Goal: Task Accomplishment & Management: Use online tool/utility

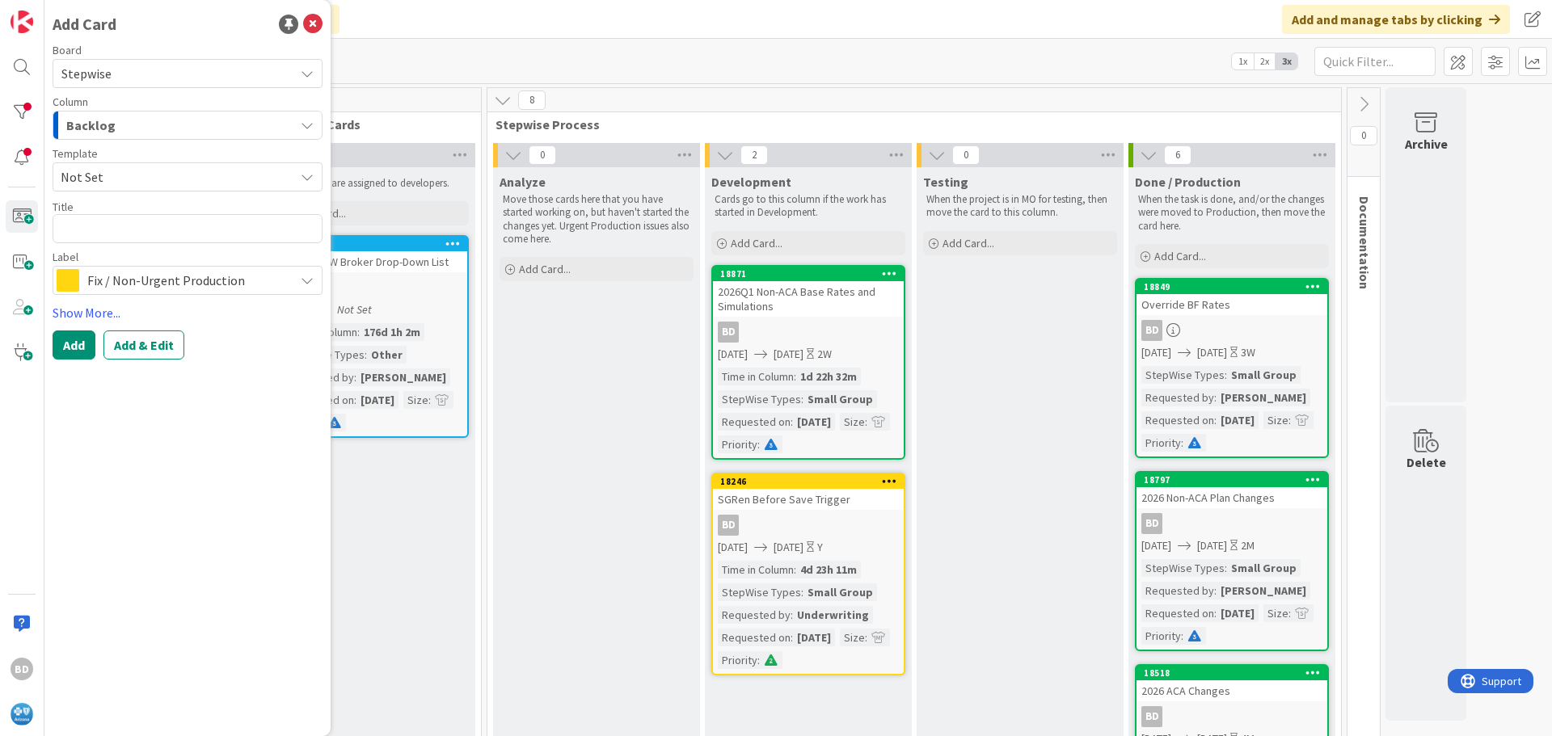
type textarea "B"
type textarea "x"
type textarea "Bu"
type textarea "x"
type textarea "[PERSON_NAME]"
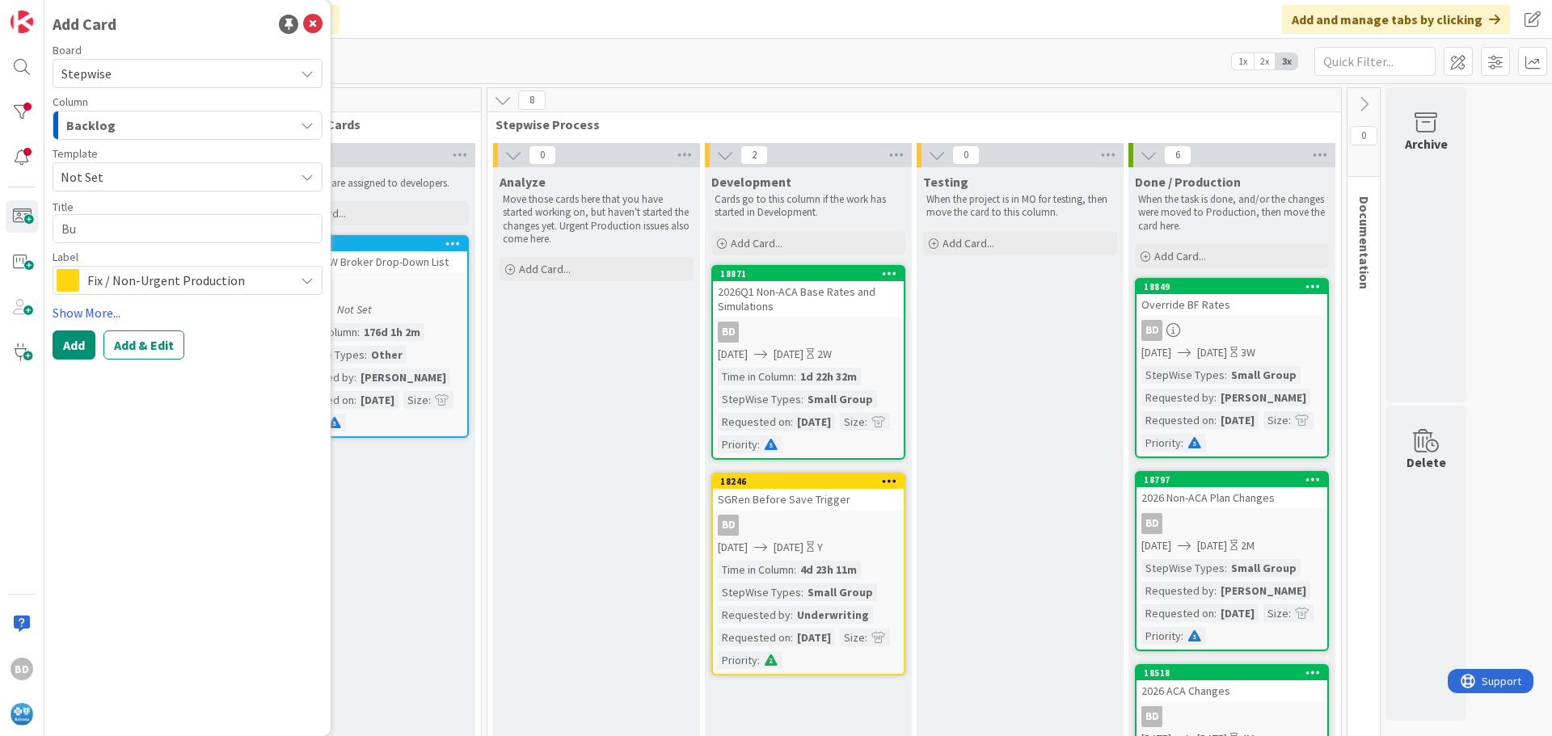
type textarea "x"
type textarea "Buil"
type textarea "x"
type textarea "Build"
type textarea "x"
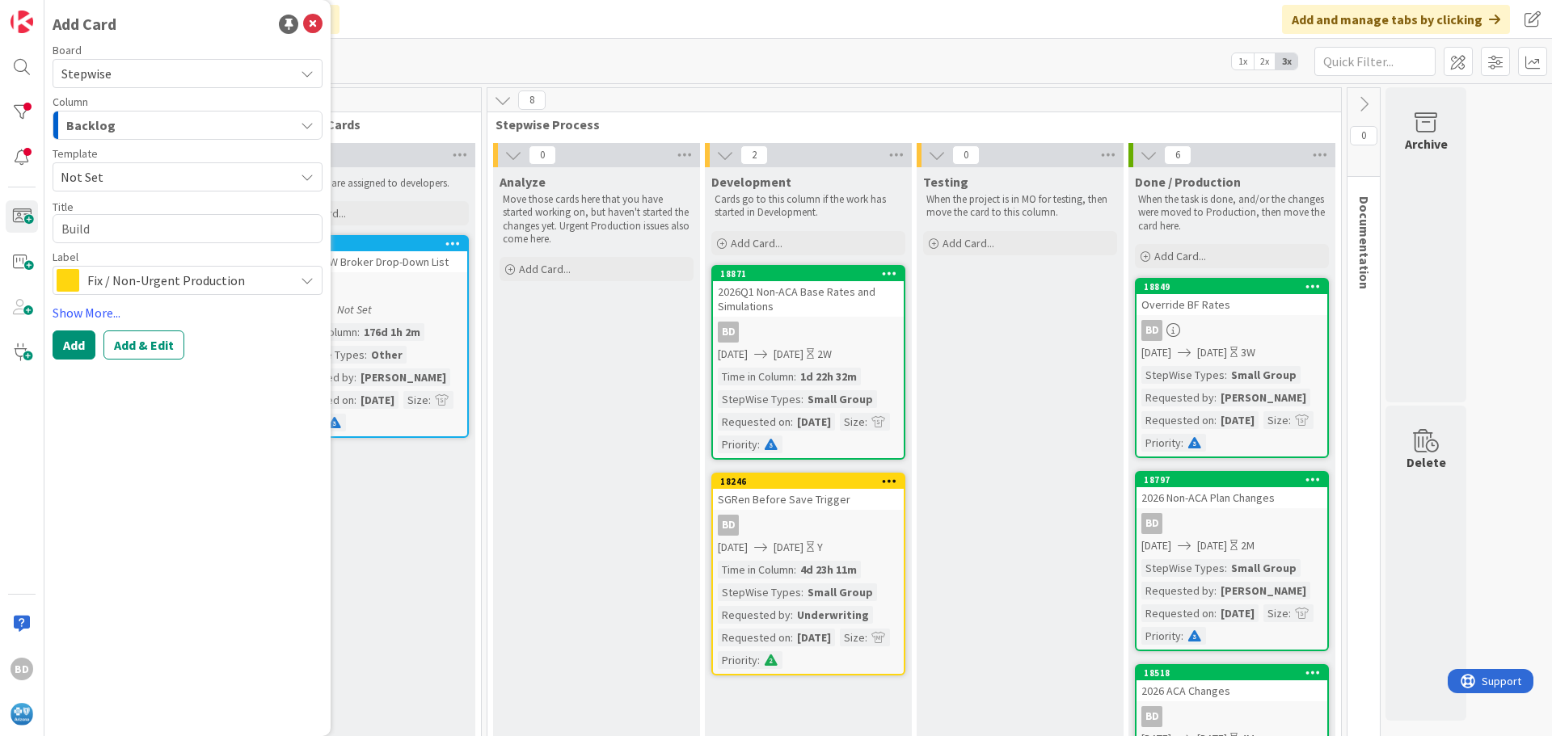
type textarea "Buil"
type textarea "x"
type textarea "[PERSON_NAME]"
type textarea "x"
type textarea "Bu"
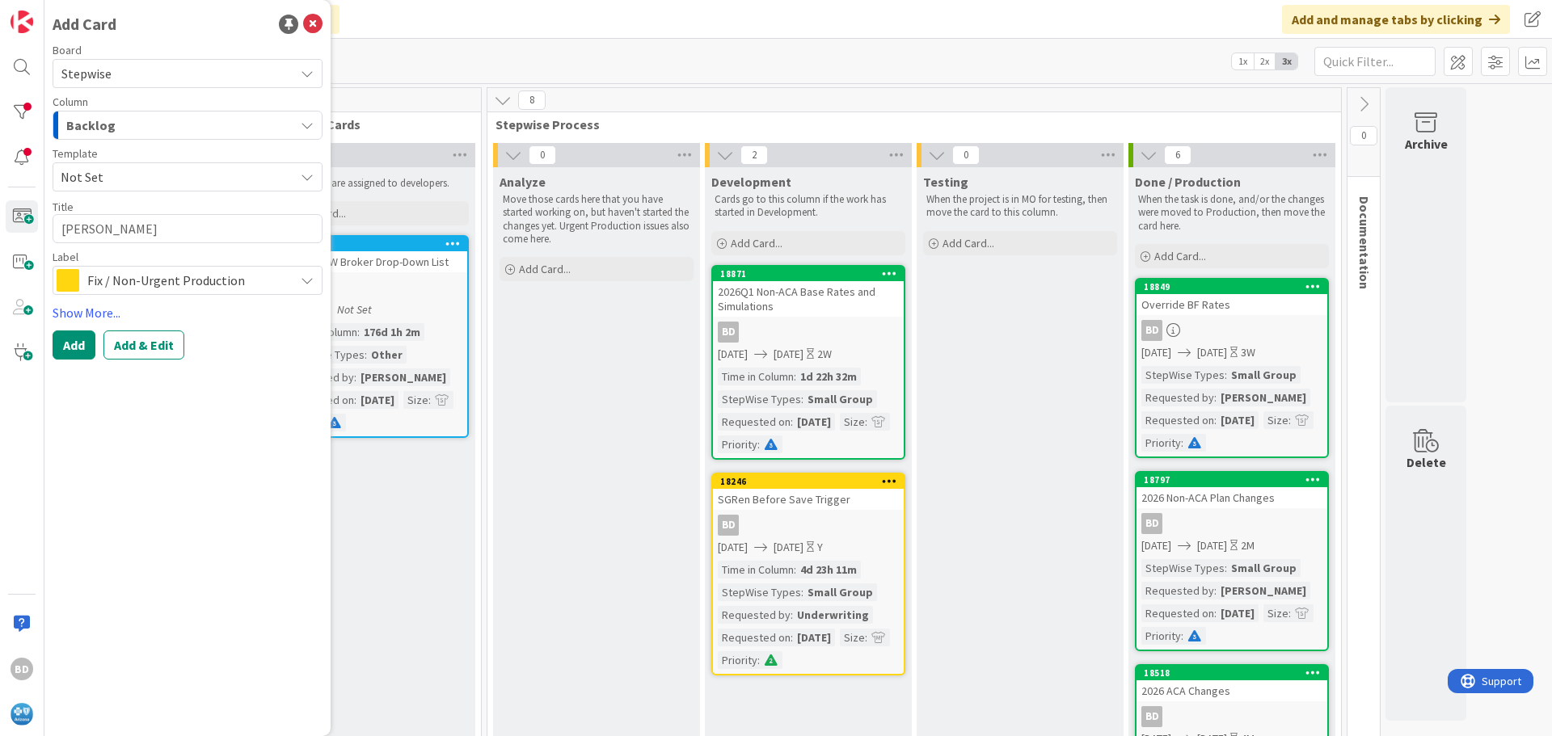
type textarea "x"
type textarea "B"
type textarea "x"
type textarea "R"
type textarea "x"
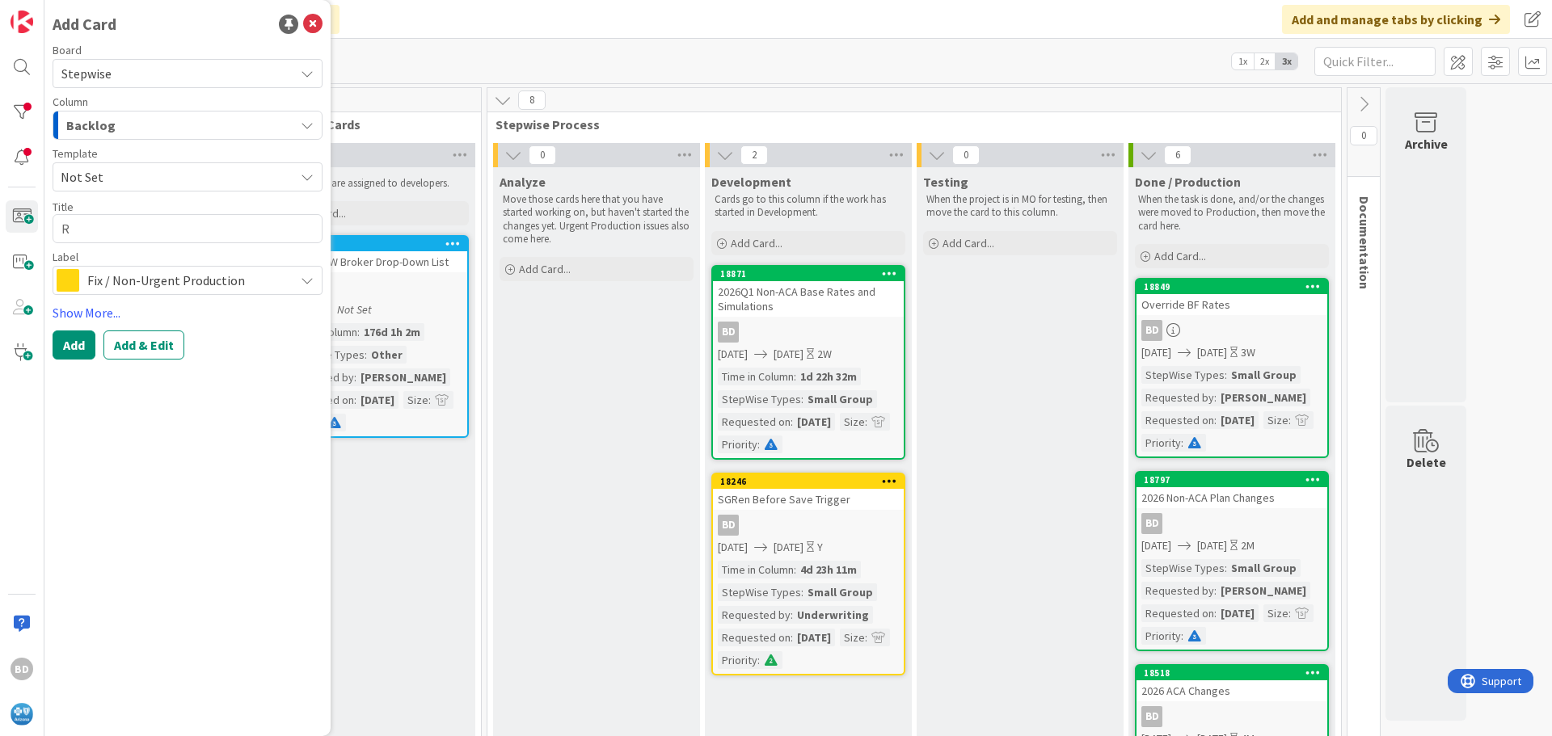
type textarea "Ra"
type textarea "x"
type textarea "Rat"
type textarea "x"
type textarea "Rate"
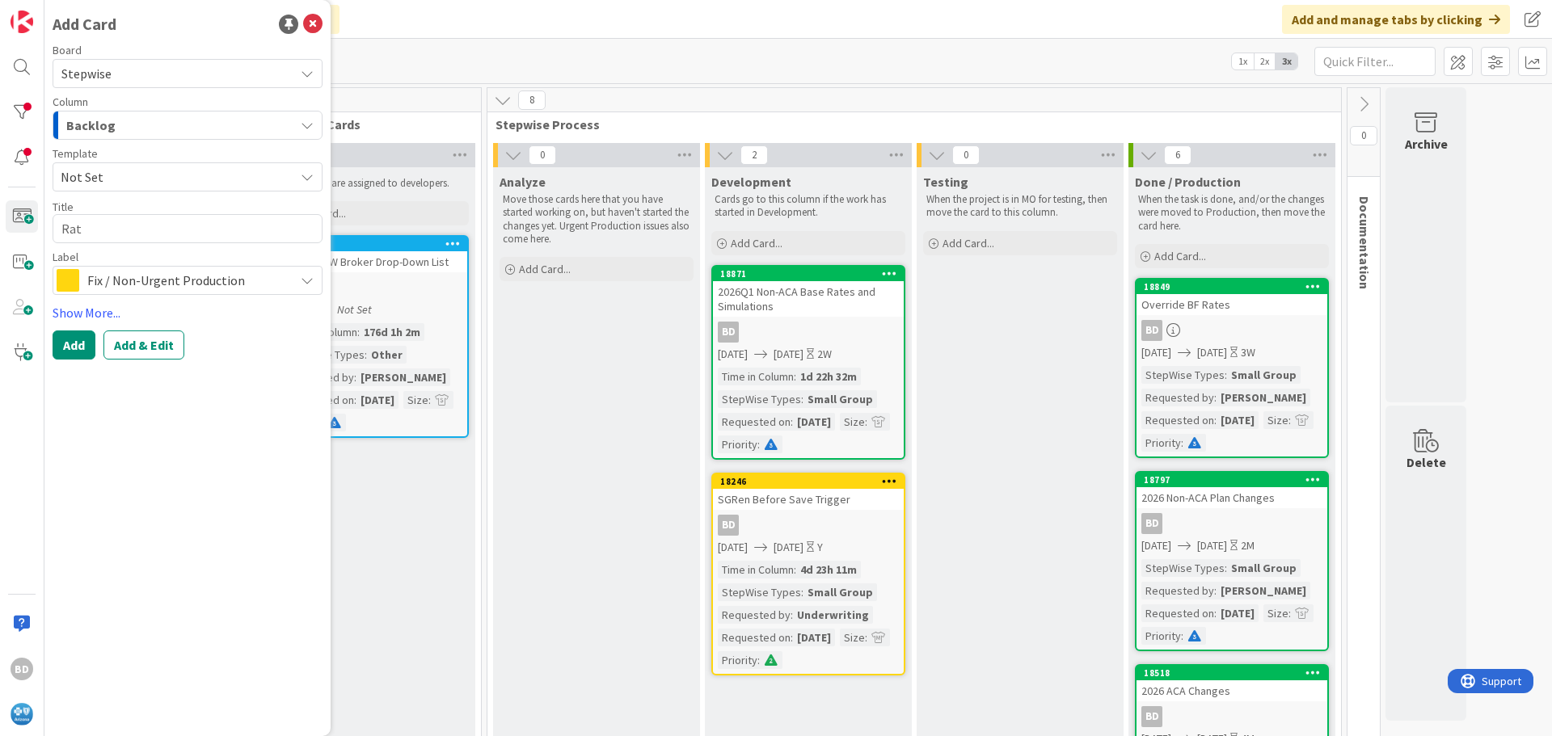
type textarea "x"
type textarea "Rate"
type textarea "x"
type textarea "Rate B"
type textarea "x"
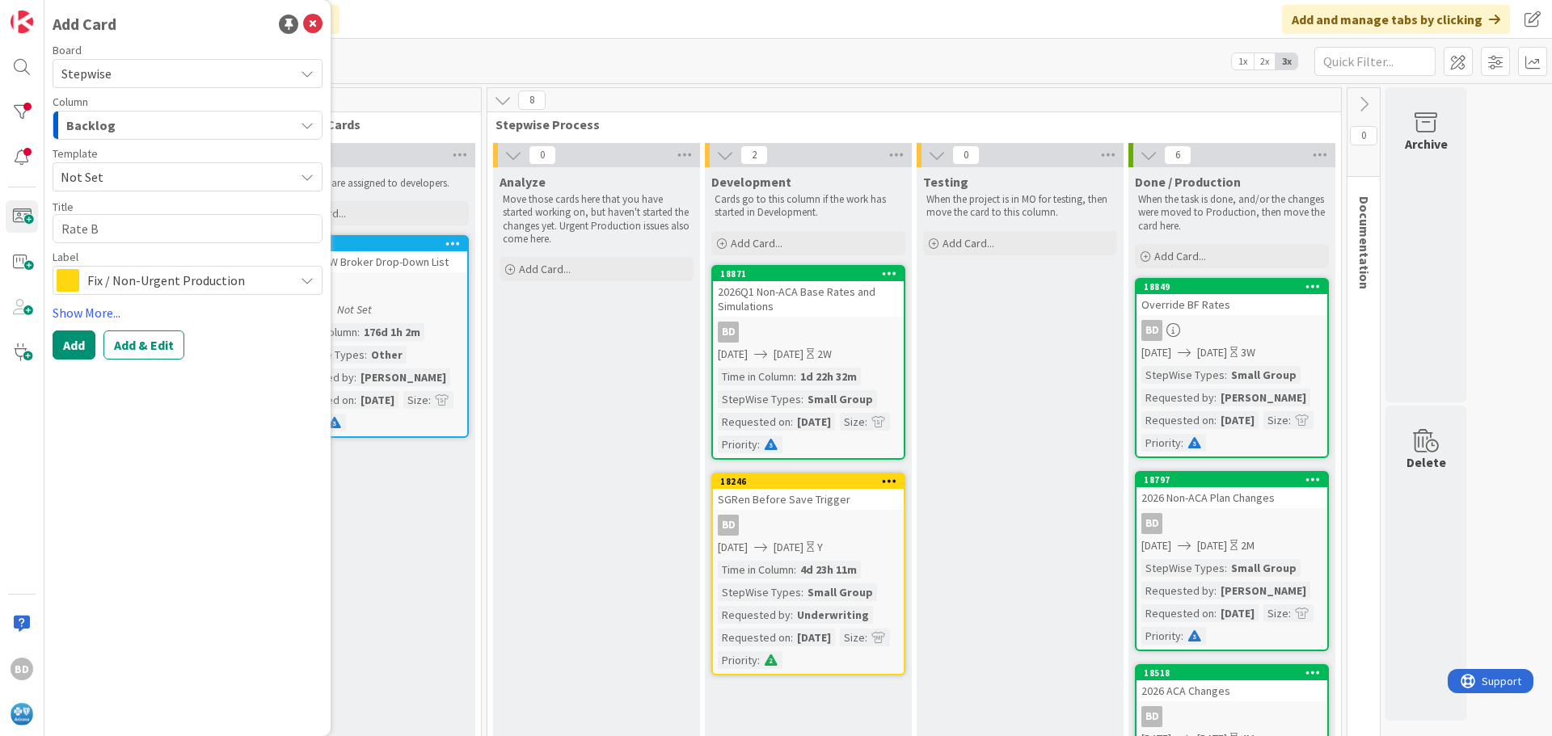
type textarea "Rate Bu"
type textarea "x"
type textarea "Rate [PERSON_NAME]"
type textarea "x"
type textarea "Rate Buil"
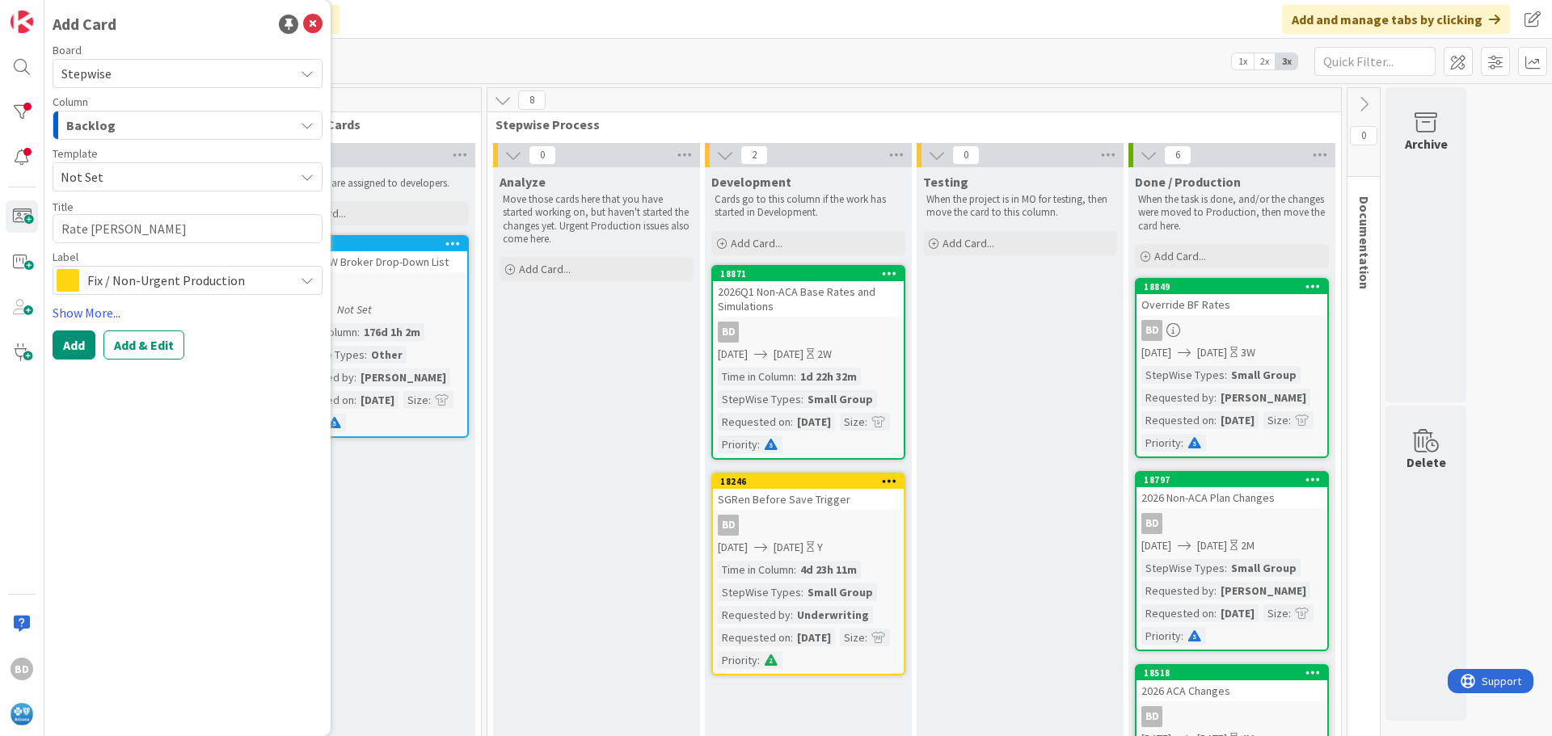
type textarea "x"
type textarea "Rate Builu"
type textarea "x"
type textarea "Rate Builup"
type textarea "x"
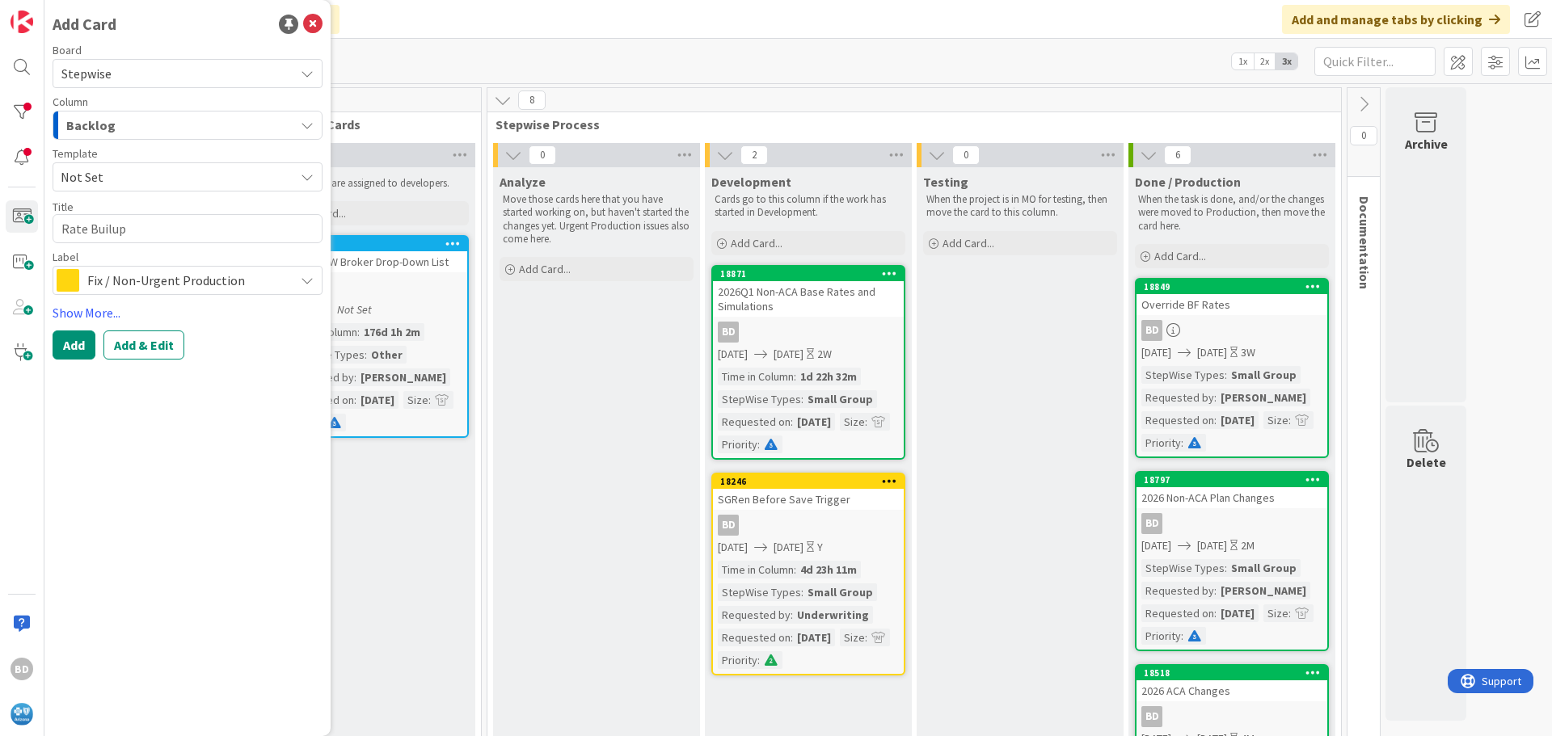
type textarea "Rate Builup"
type textarea "x"
type textarea "Rate Builup T"
type textarea "x"
type textarea "Rate Builup Ti"
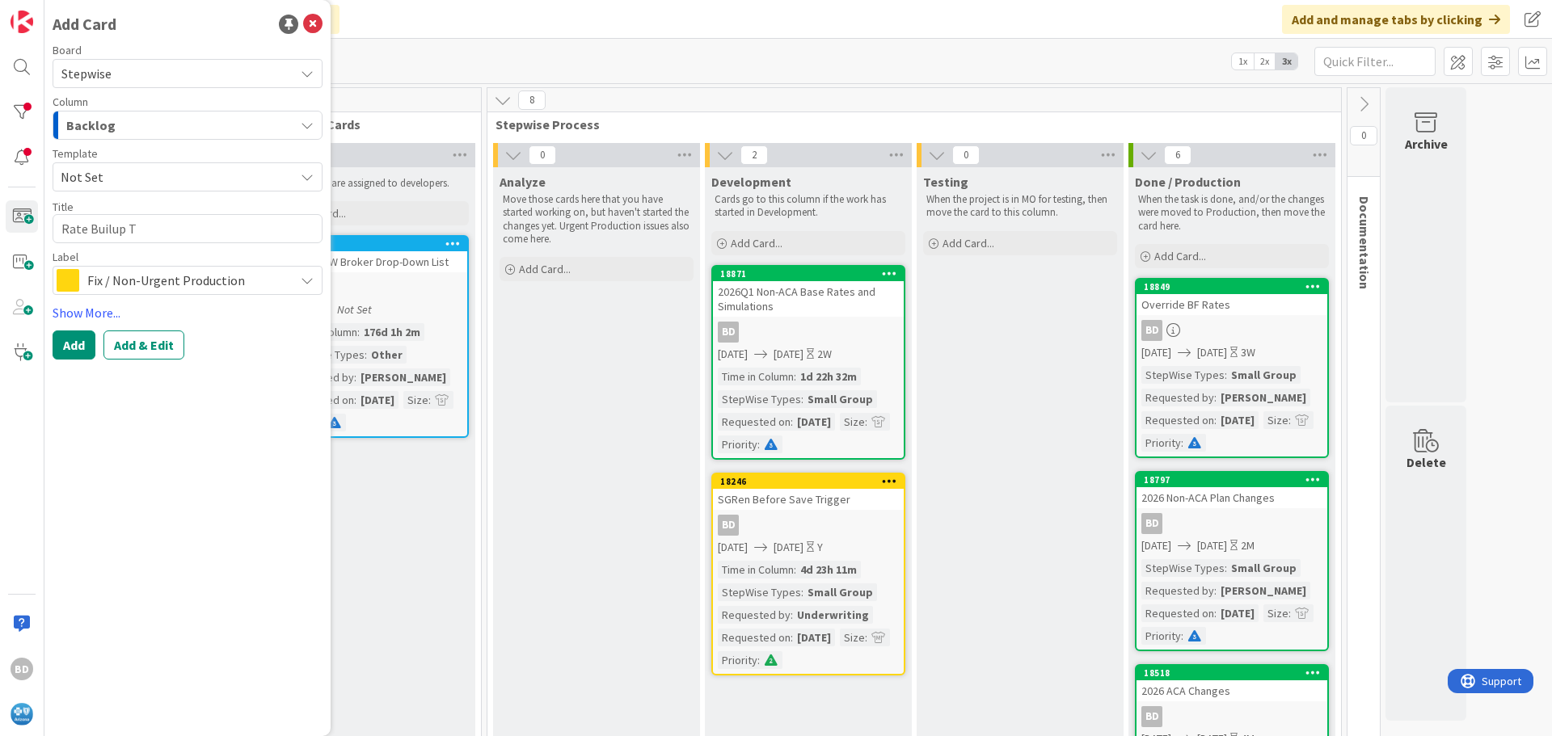
type textarea "x"
type textarea "Rate Builup Tie"
type textarea "x"
type textarea "Rate Builup Tie"
type textarea "x"
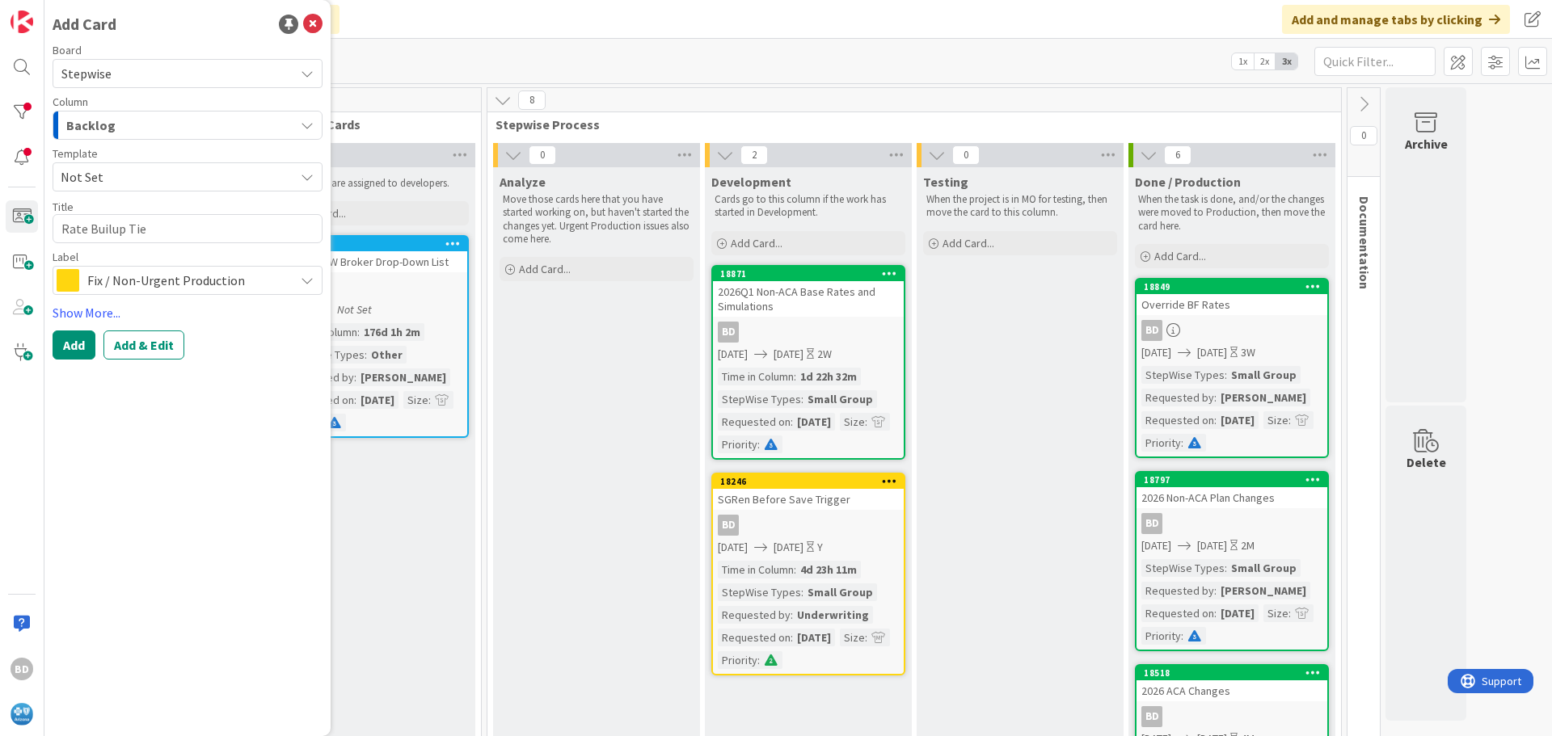
type textarea "Rate Builup Tie t"
type textarea "x"
type textarea "Rate Builup Tie to"
type textarea "x"
type textarea "Rate Builup Tie to"
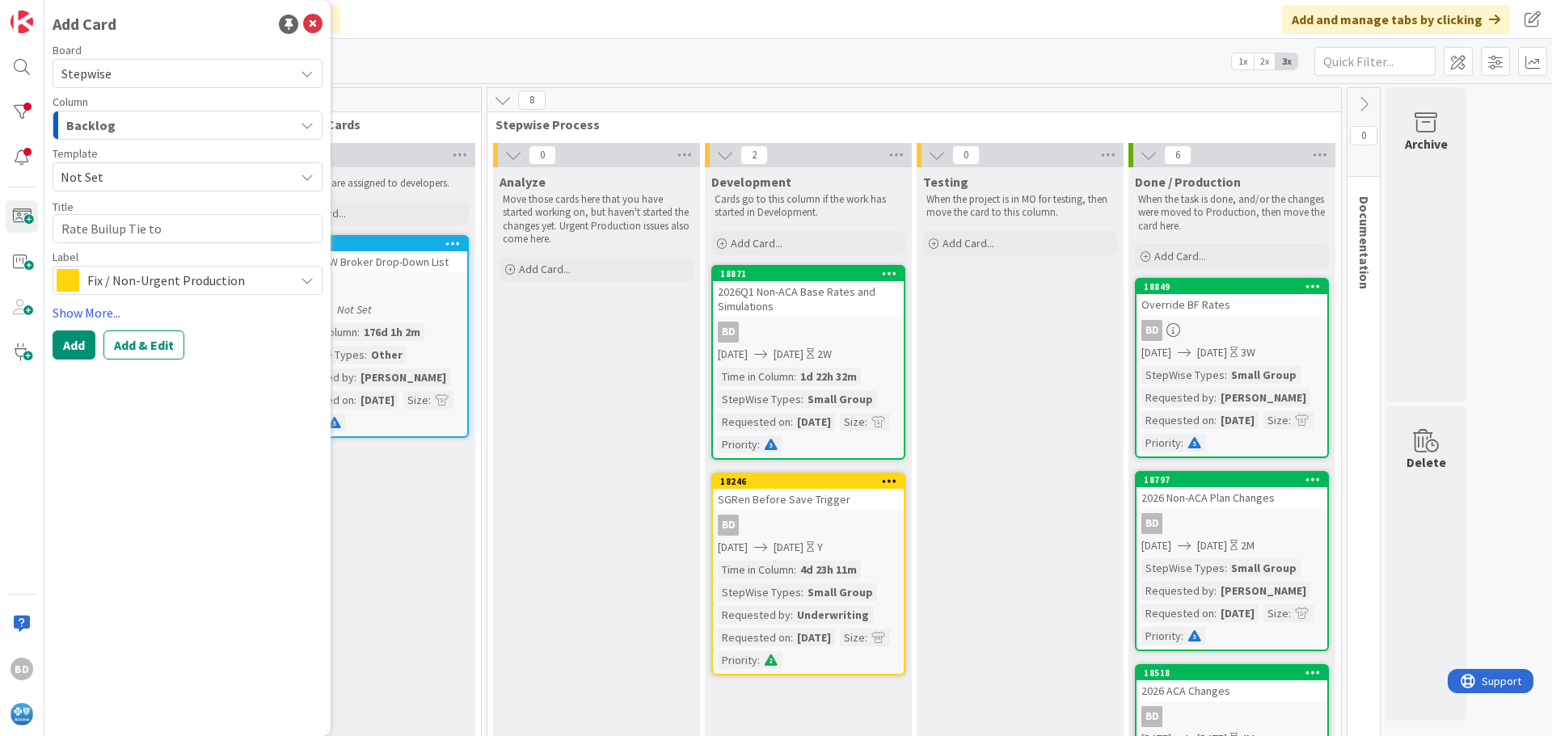
type textarea "x"
type textarea "Rate Builup Tie to F"
type textarea "x"
type textarea "Rate Builup Tie to FI"
type textarea "x"
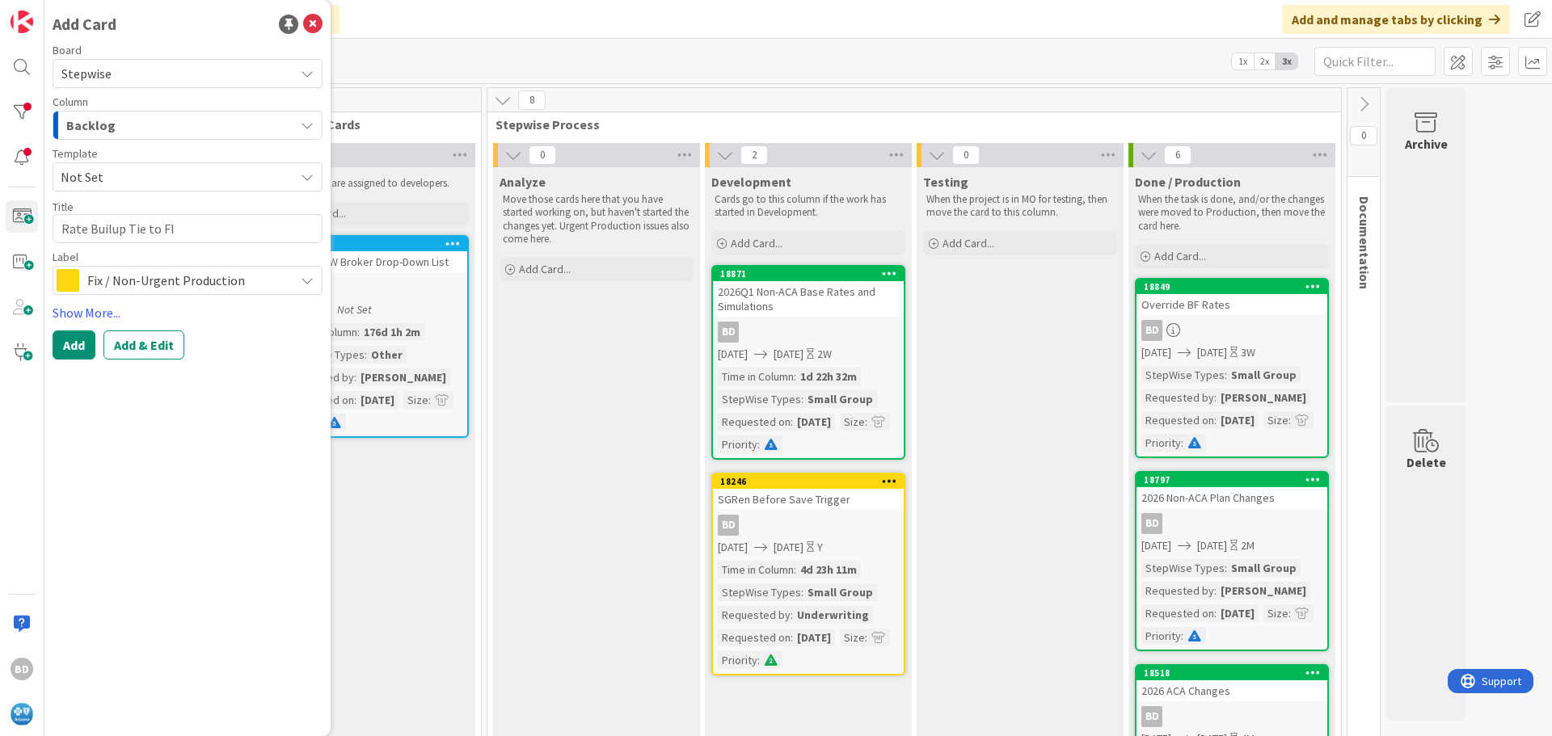
type textarea "Rate Builup Tie to FIn"
type textarea "x"
type textarea "Rate Builup Tie to FIna"
type textarea "x"
type textarea "Rate Builup Tie to FInal"
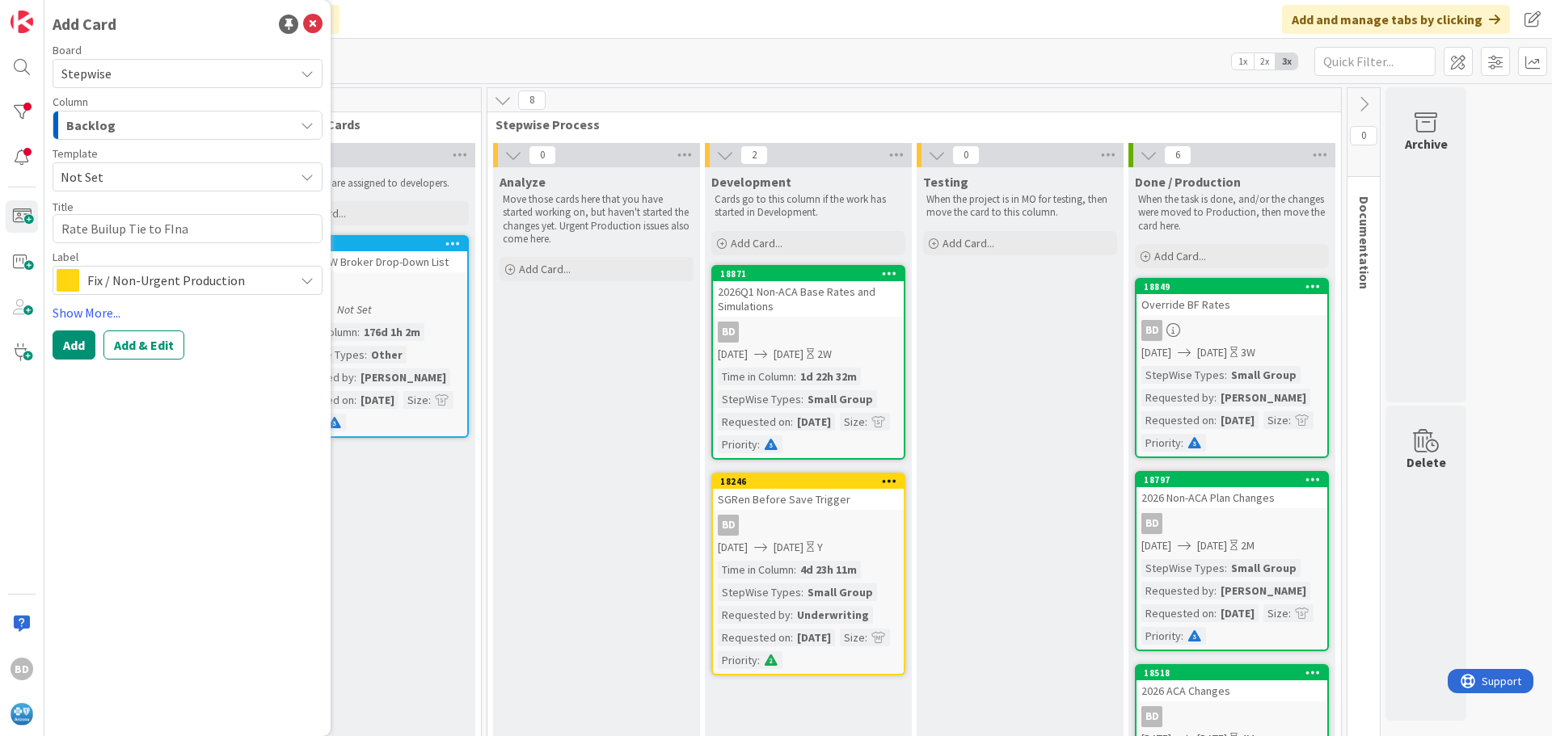
type textarea "x"
type textarea "Rate Builup Tie to FInal"
type textarea "x"
type textarea "Rate Builup Tie to FInal R"
type textarea "x"
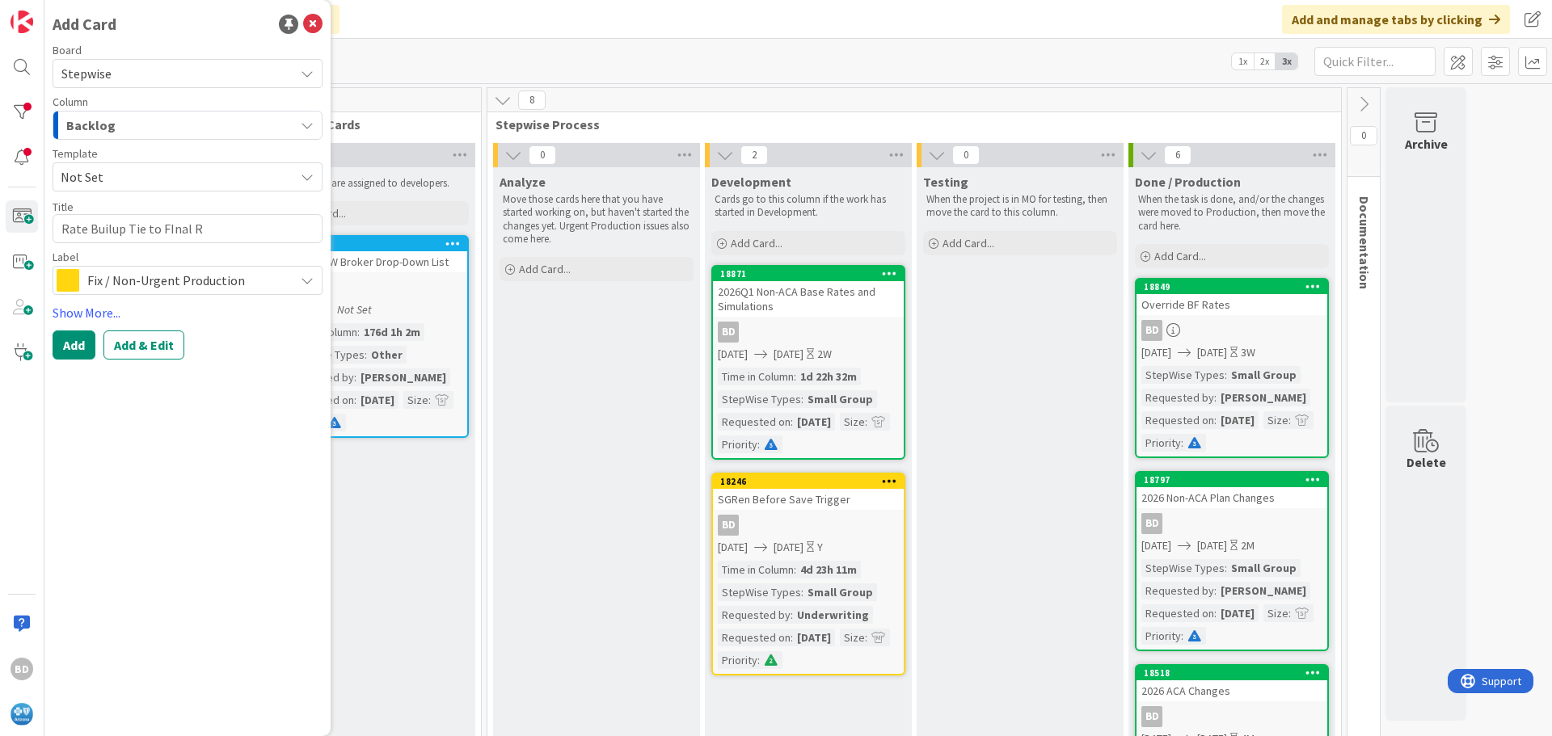
type textarea "Rate Builup Tie to FInal Ra"
type textarea "x"
type textarea "Rate Builup Tie to FInal Rat"
type textarea "x"
type textarea "Rate Builup Tie to FInal Rate"
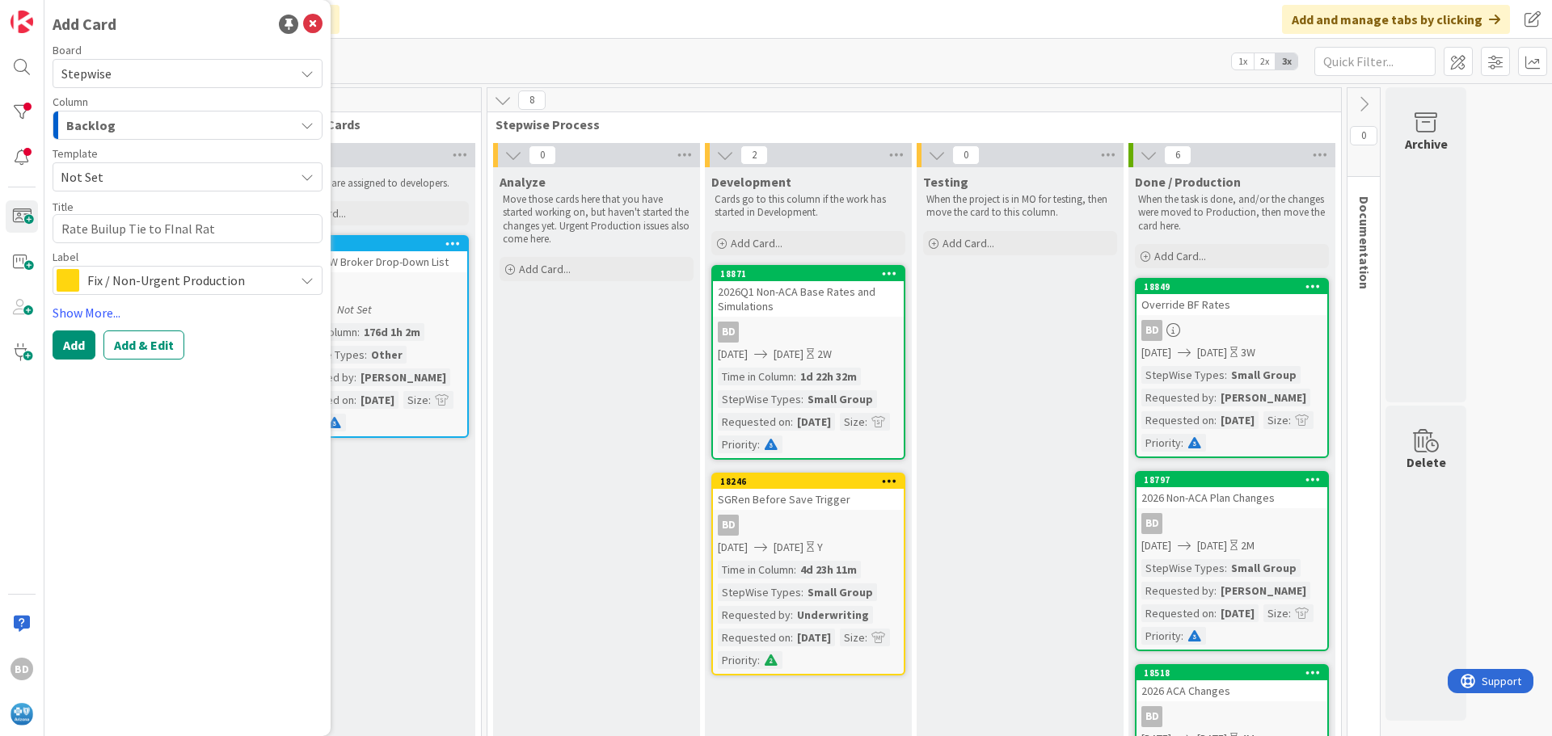
type textarea "x"
type textarea "Rate Builup Tie to FInal Rates"
type textarea "x"
type textarea "Rate Builup Tie to Fnal Rates"
type textarea "x"
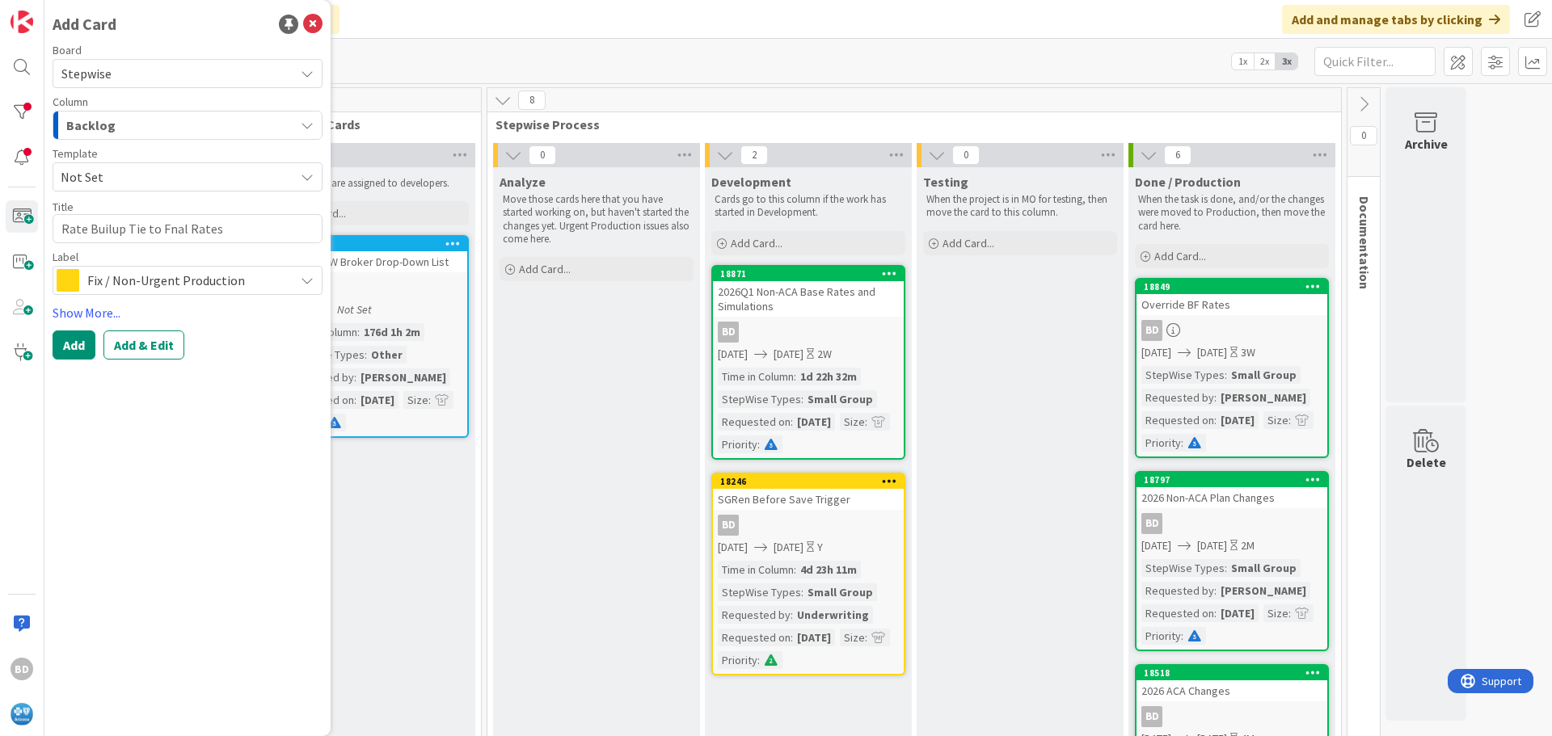
type textarea "Rate Builup Tie to Final Rates"
type textarea "x"
click at [111, 230] on textarea "Rate Builup Tie to Final Rates" at bounding box center [188, 228] width 270 height 29
type textarea "Rate Buildup Tie to Final Rates"
type textarea "x"
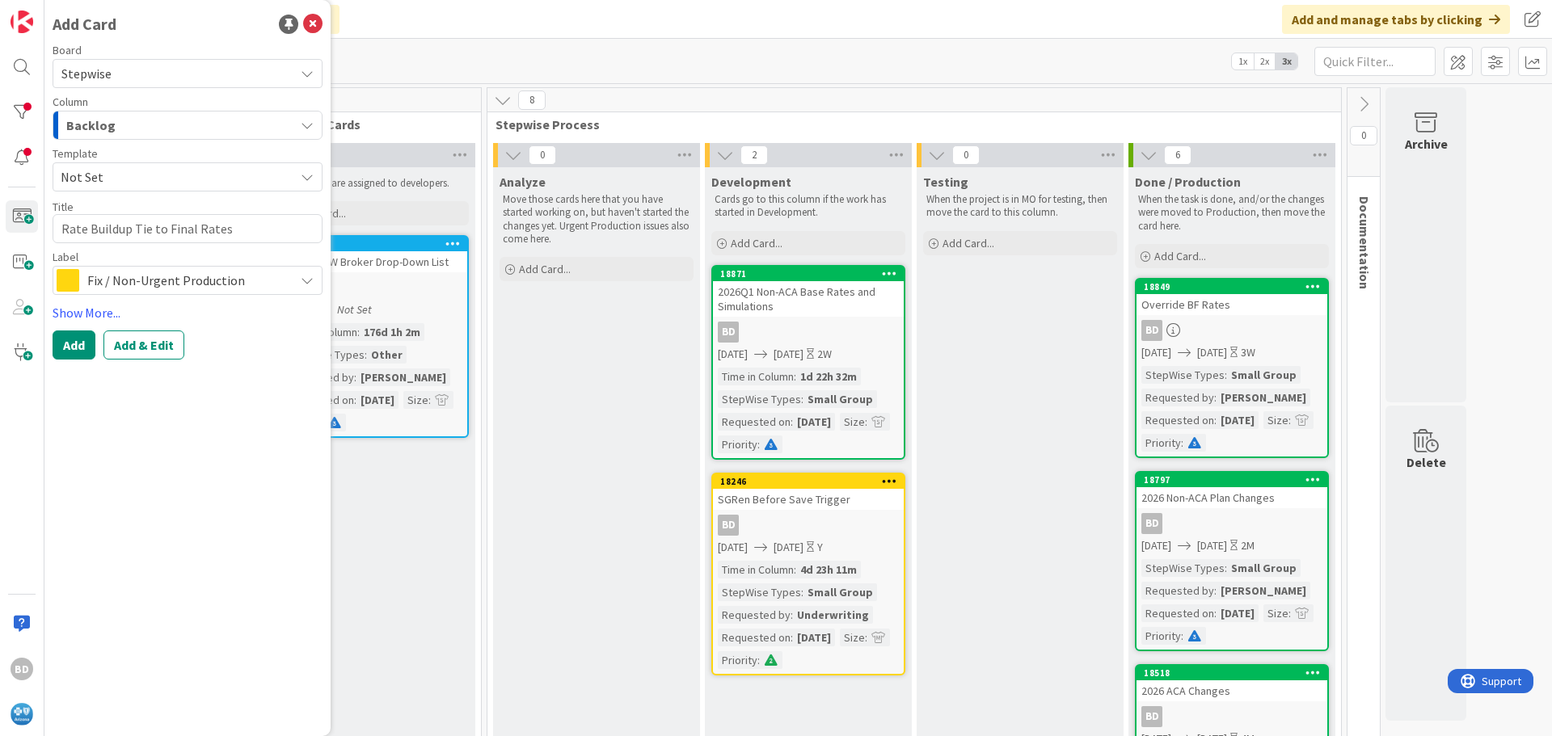
type textarea "Rate Buildup Tie to Final Rates"
click at [159, 279] on span "Fix / Non-Urgent Production" at bounding box center [186, 280] width 199 height 23
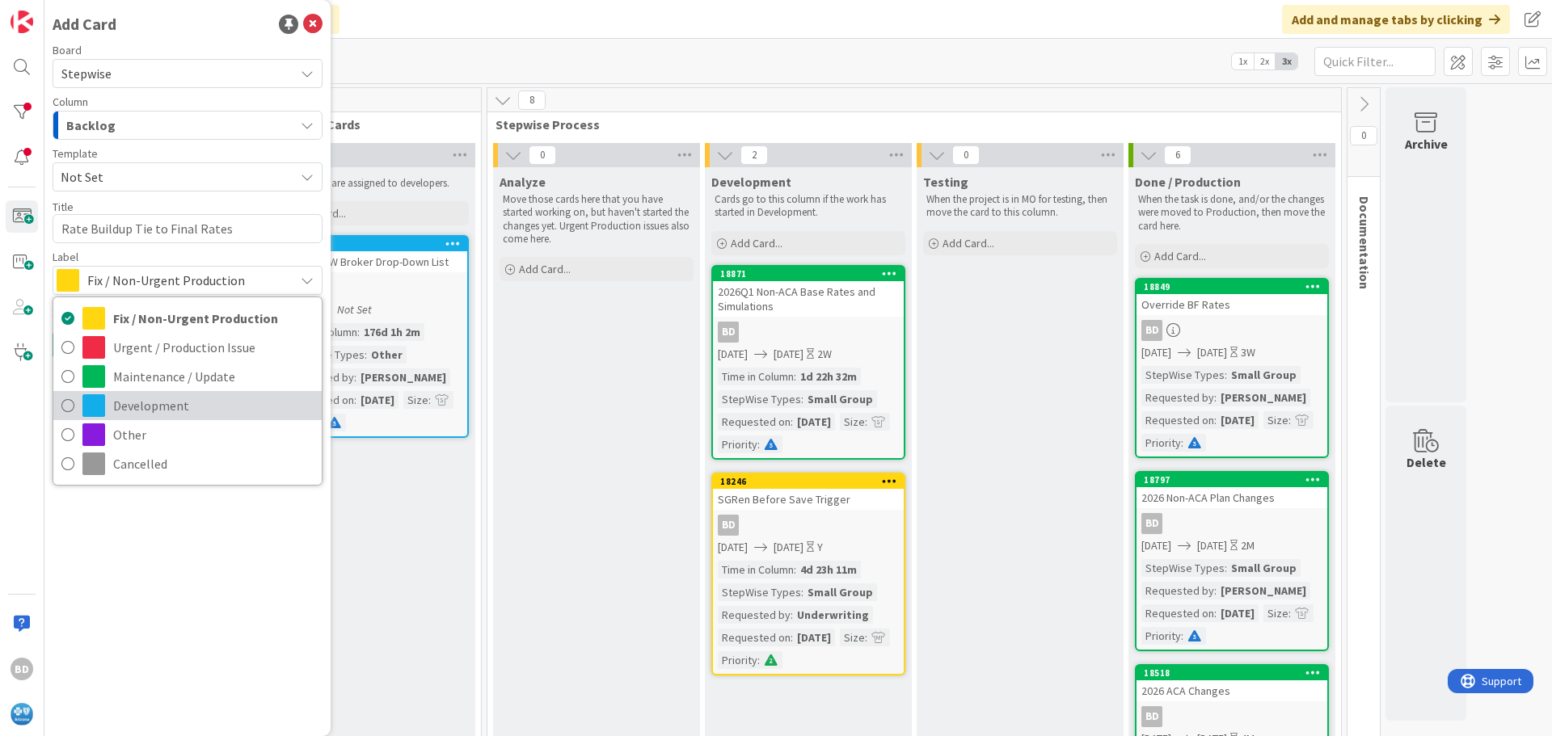
click at [145, 398] on span "Development" at bounding box center [213, 406] width 200 height 24
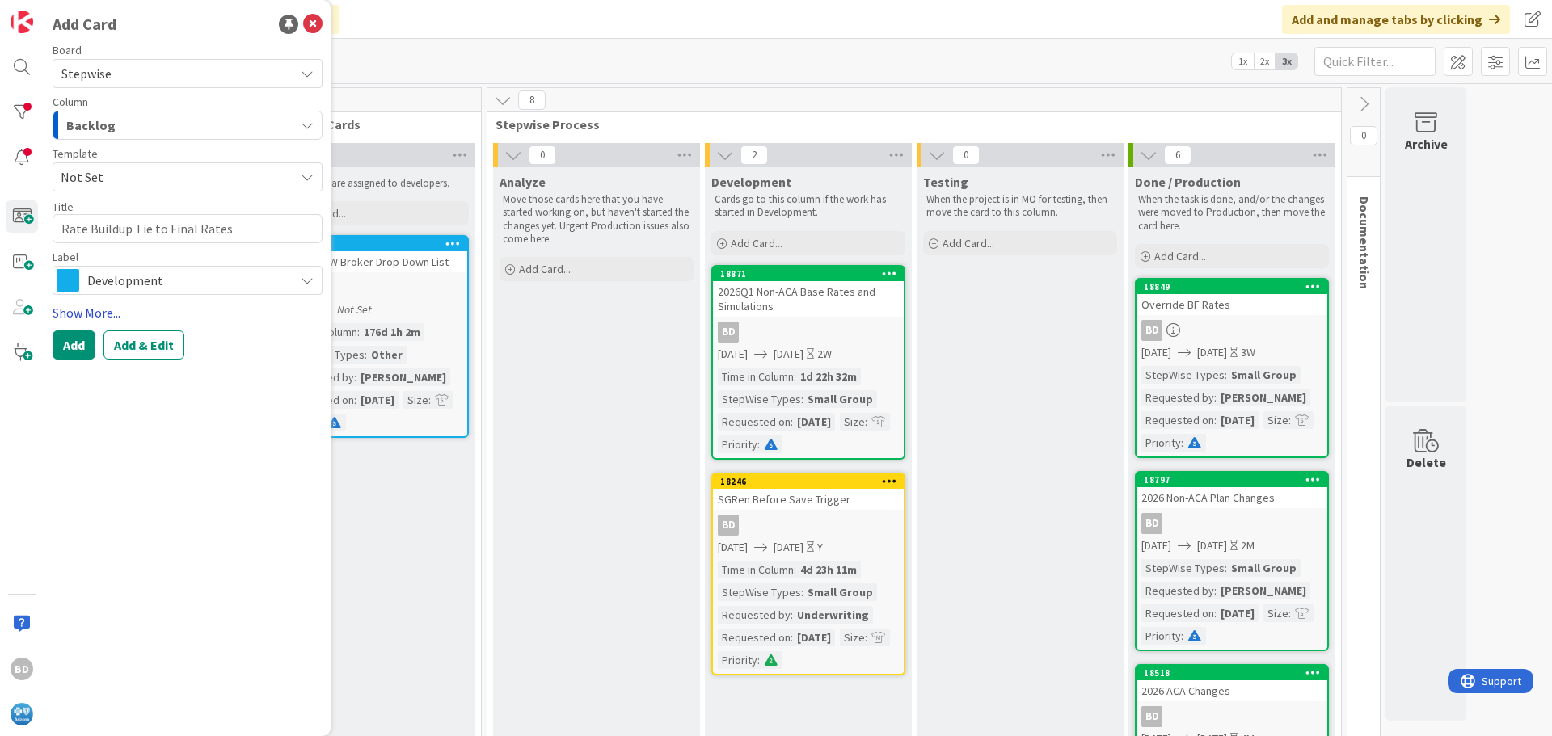
click at [80, 314] on link "Show More..." at bounding box center [188, 312] width 270 height 19
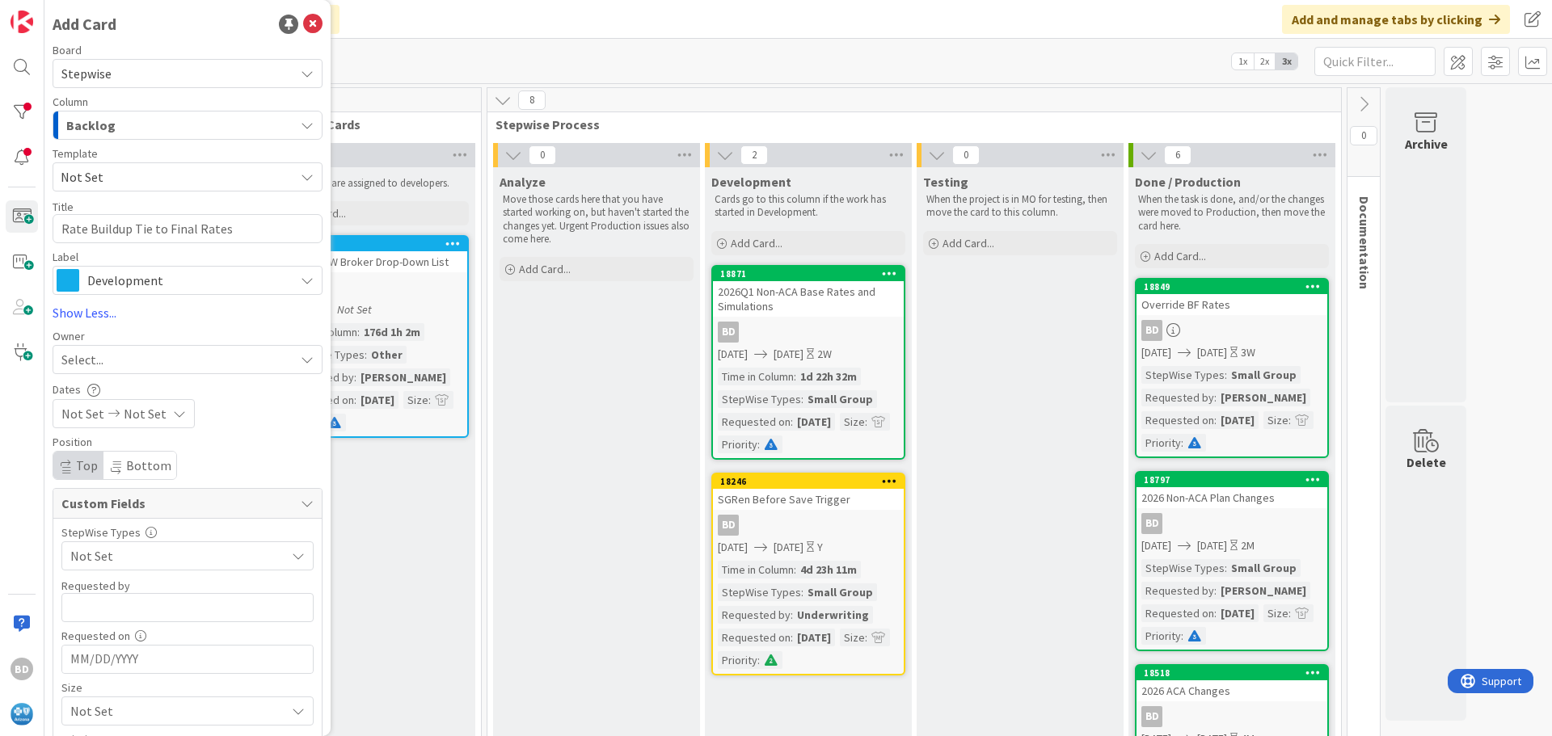
click at [100, 352] on span "Select..." at bounding box center [82, 359] width 42 height 19
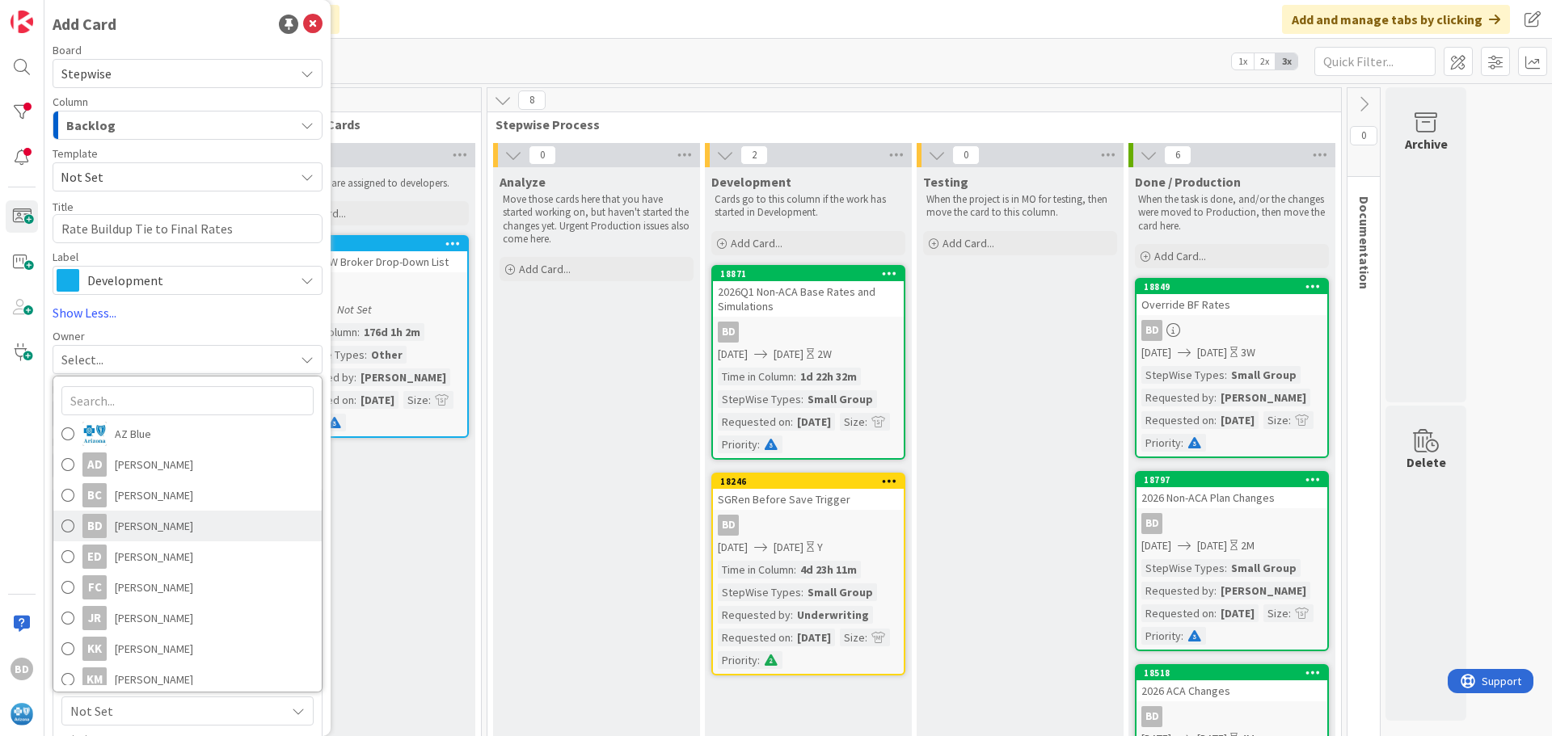
click at [117, 525] on span "[PERSON_NAME]" at bounding box center [154, 526] width 78 height 24
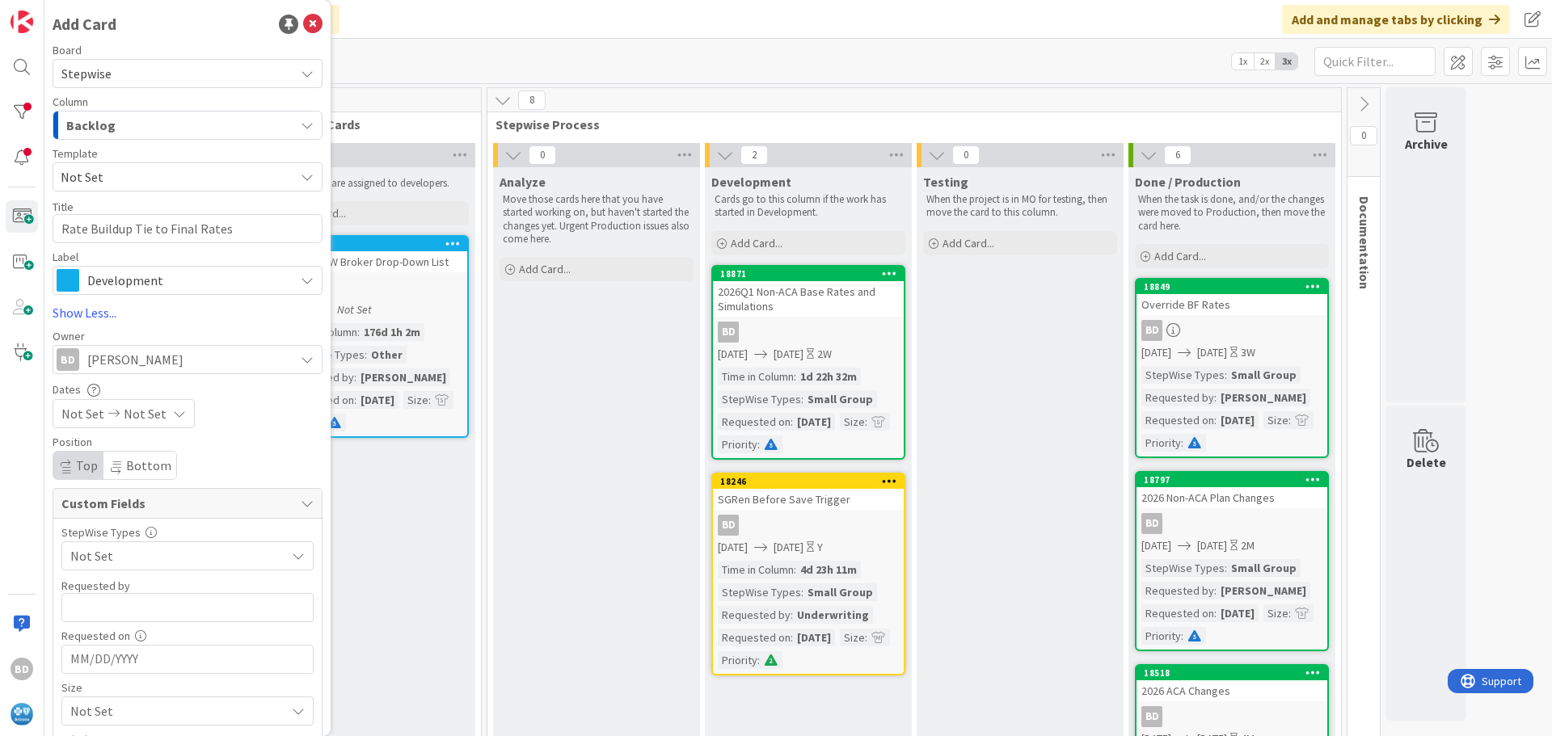
scroll to position [99, 0]
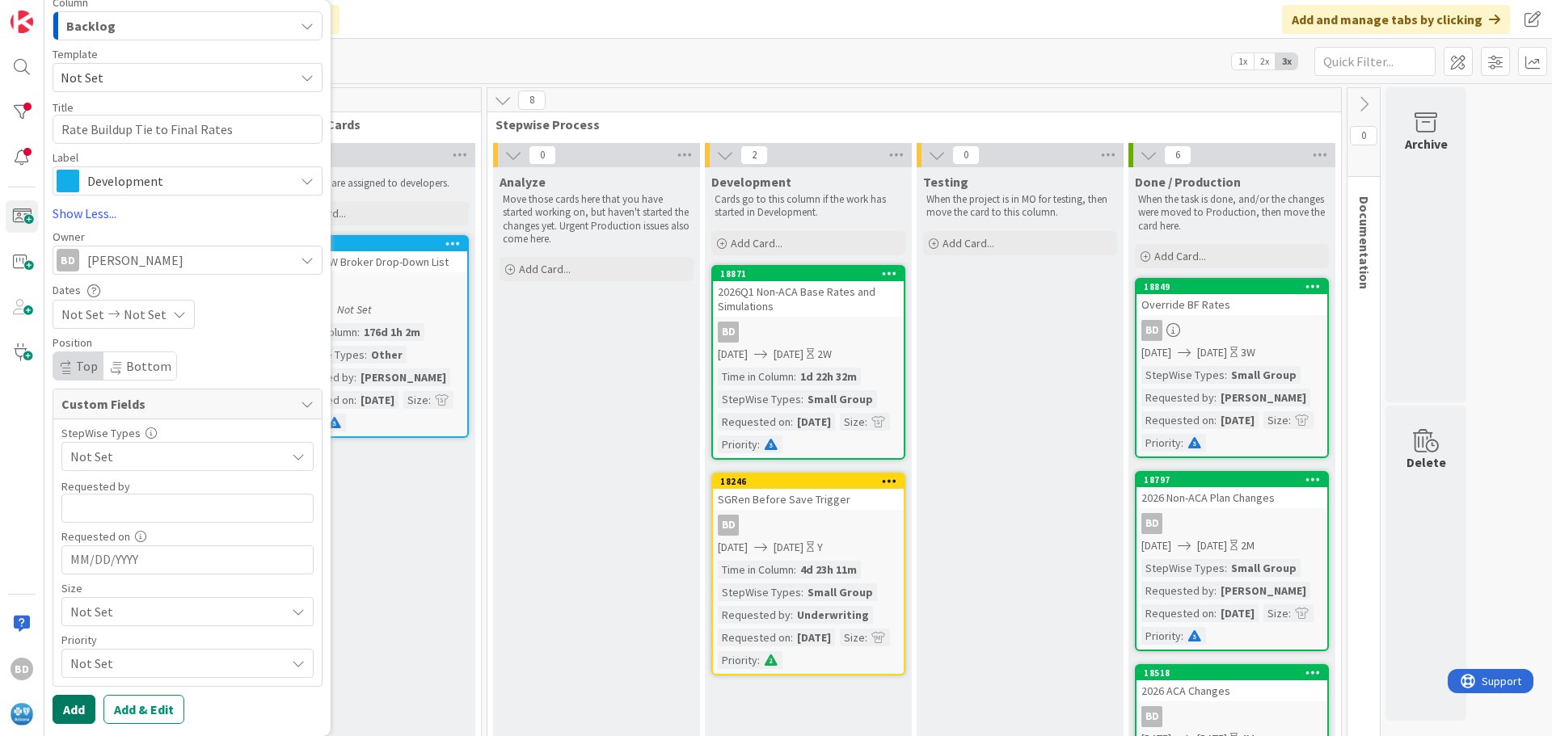
click at [74, 712] on button "Add" at bounding box center [74, 709] width 43 height 29
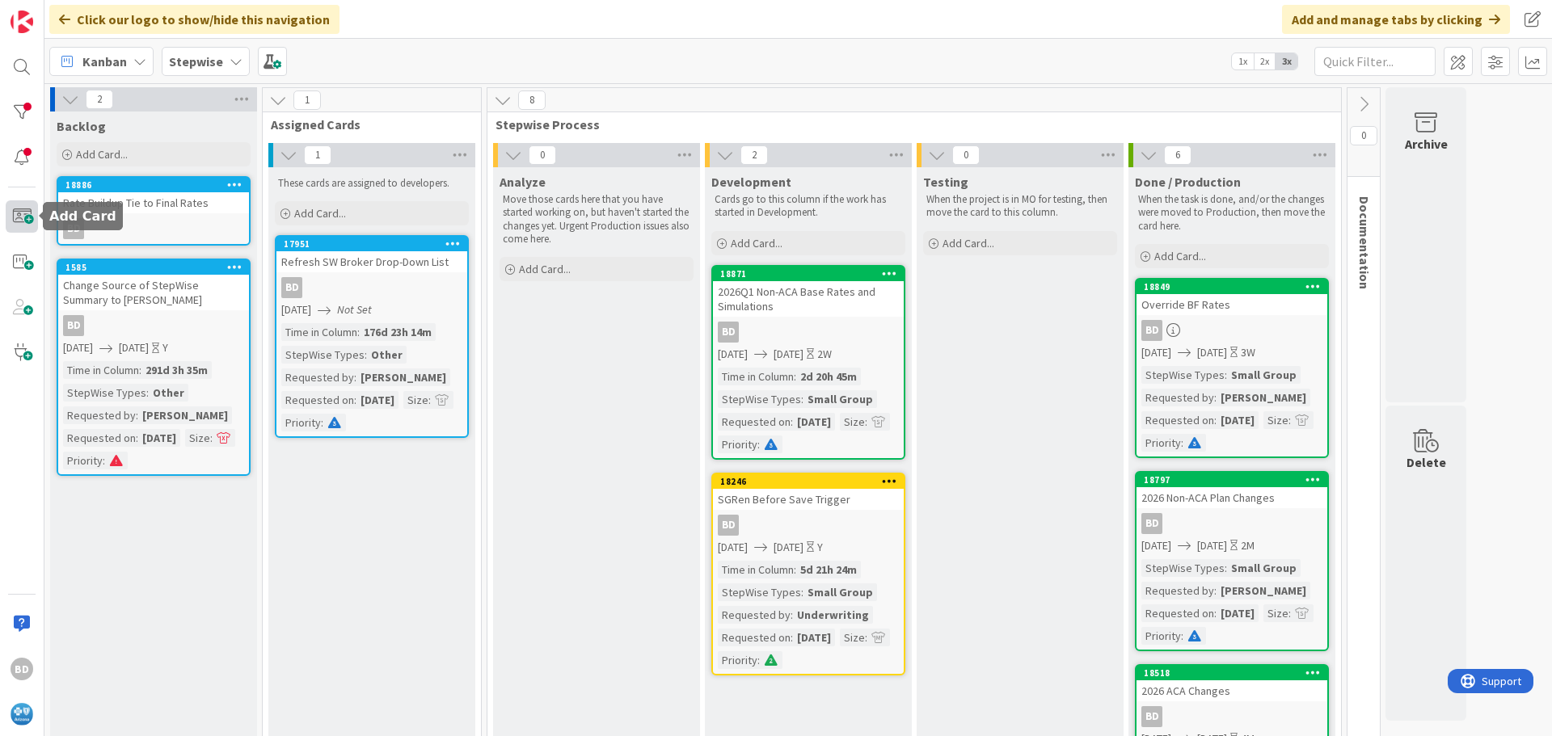
click at [15, 230] on span at bounding box center [22, 216] width 32 height 32
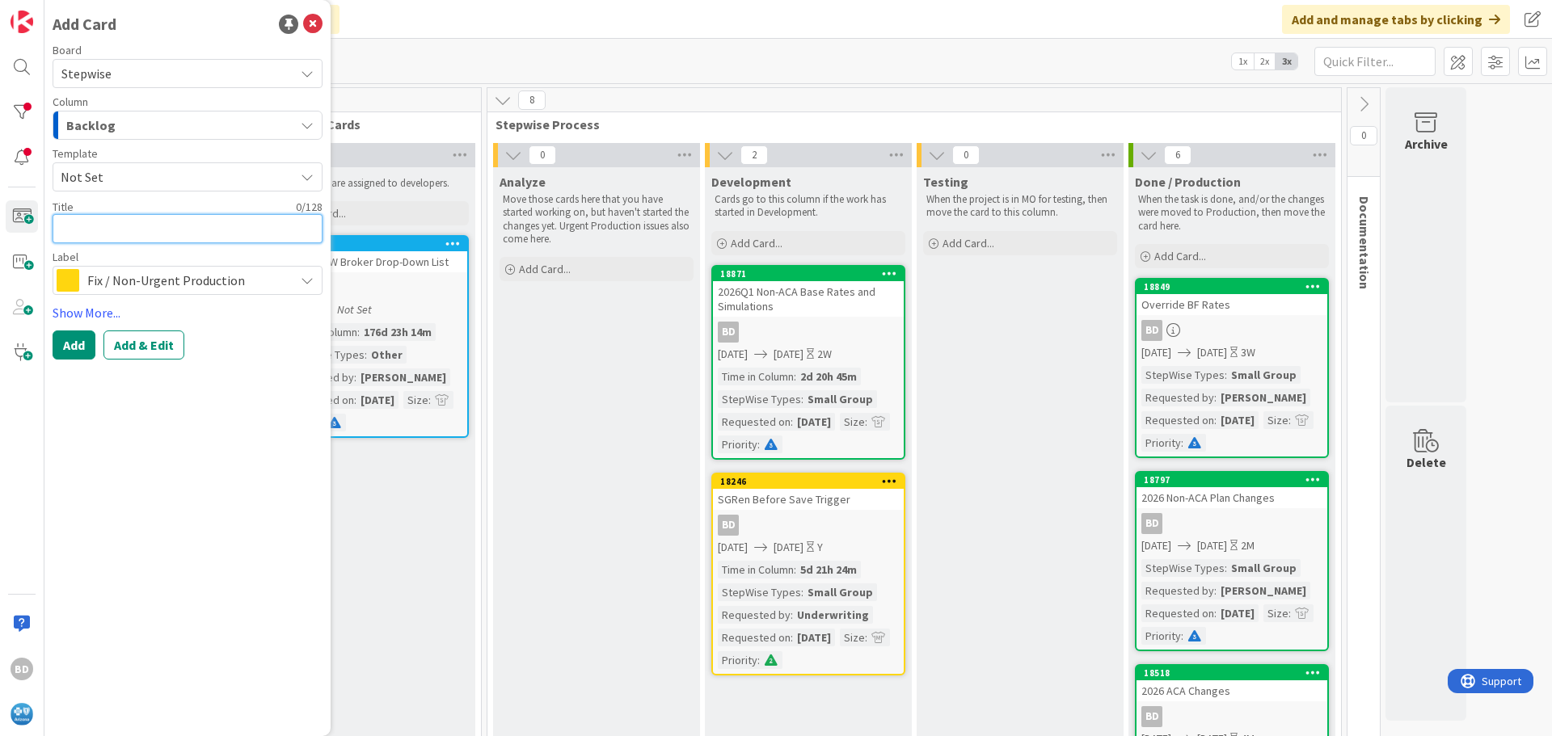
click at [107, 228] on textarea at bounding box center [188, 228] width 270 height 29
type textarea "x"
type textarea "R"
type textarea "x"
type textarea "Ra"
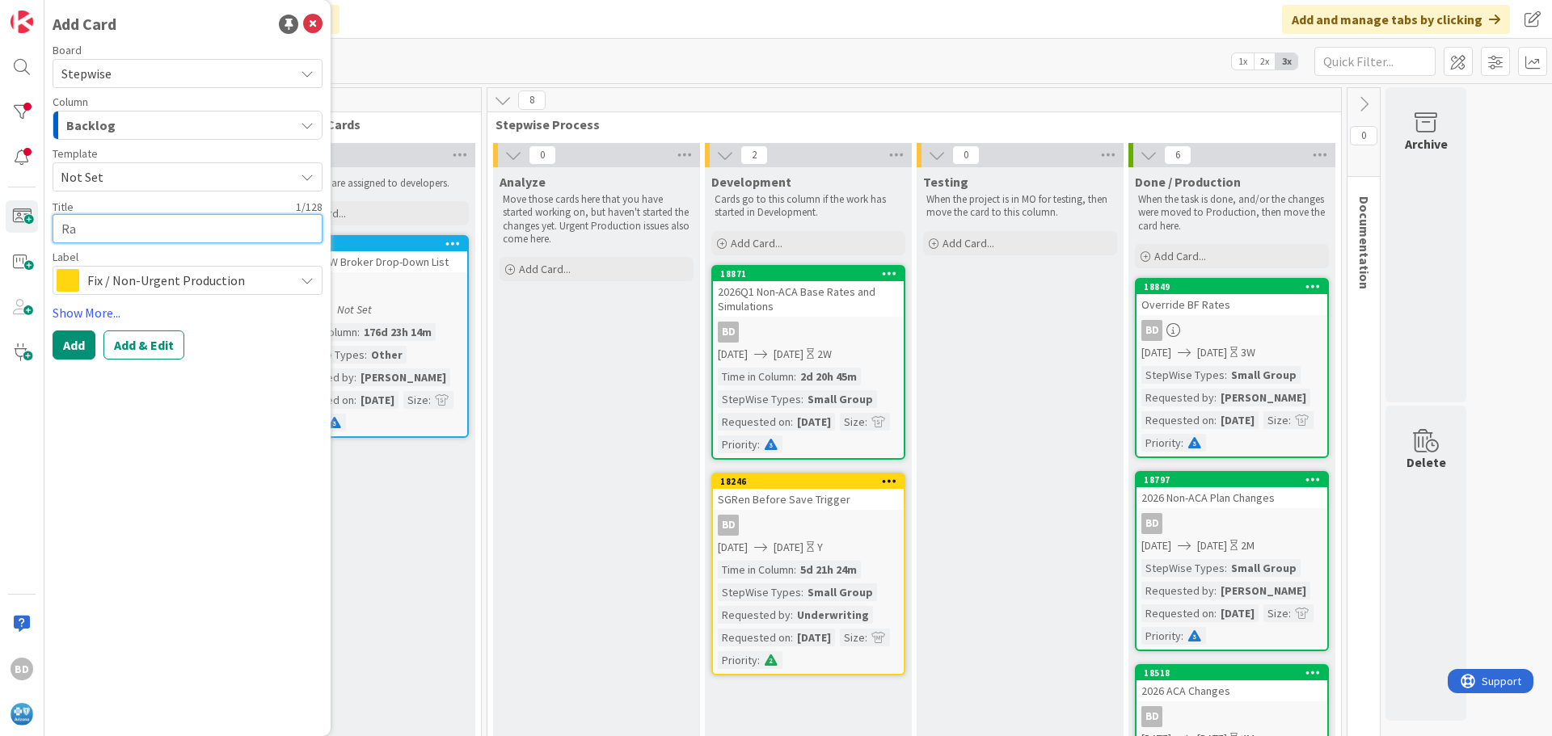
type textarea "x"
type textarea "Rat"
type textarea "x"
type textarea "Rate"
type textarea "x"
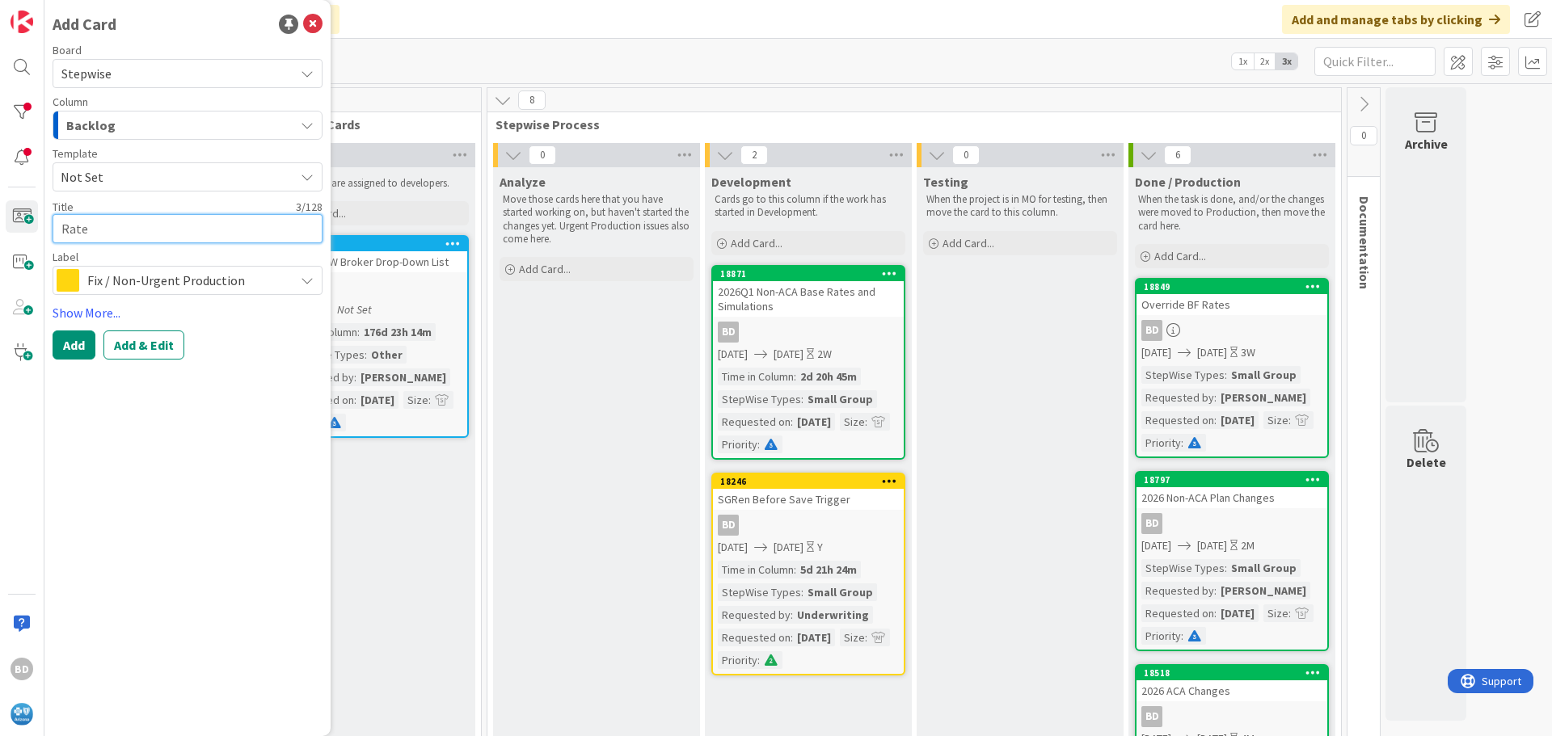
type textarea "Rate"
type textarea "x"
type textarea "Rate A"
type textarea "x"
type textarea "Rate Ac"
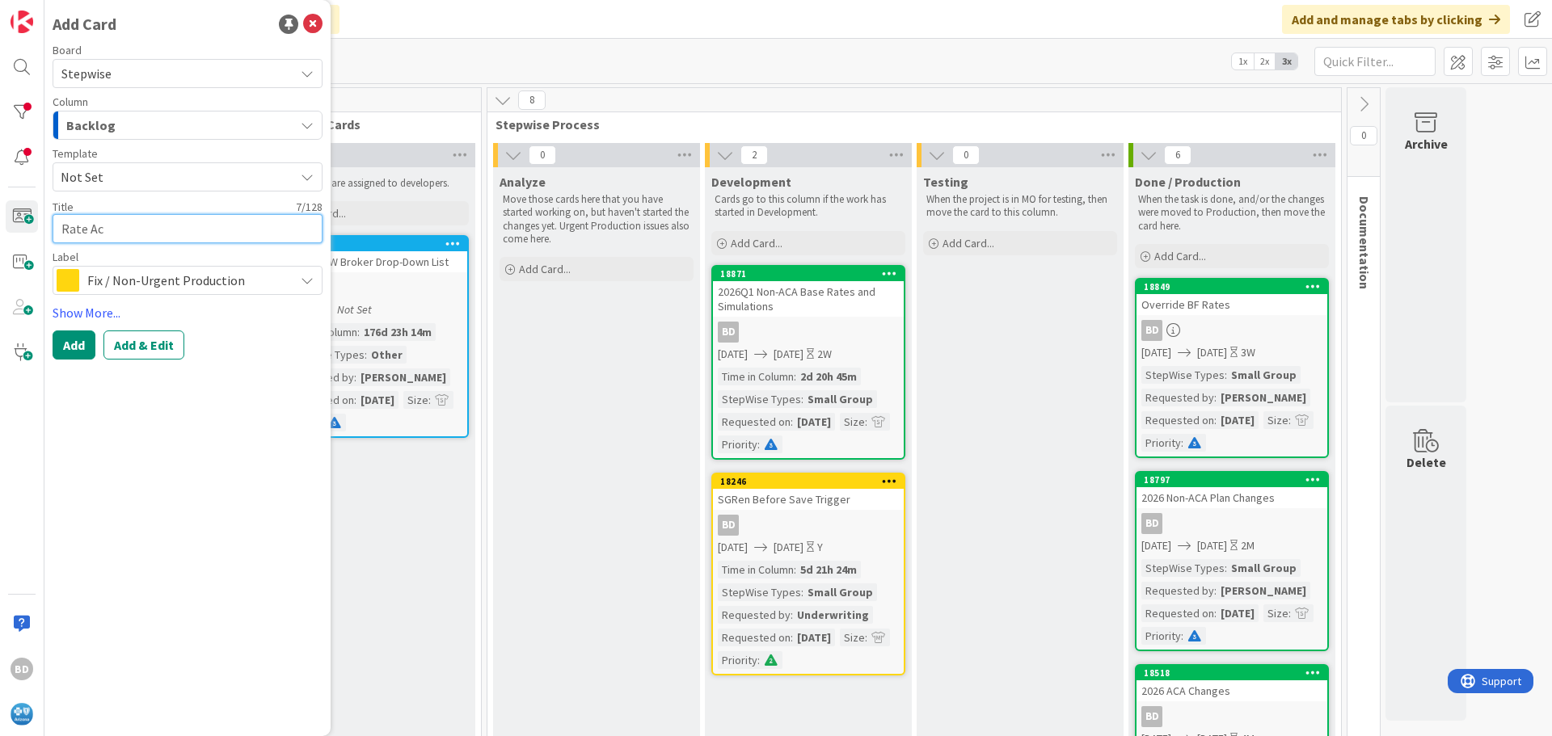
type textarea "x"
type textarea "Rate Act"
type textarea "x"
type textarea "Rate Acti"
type textarea "x"
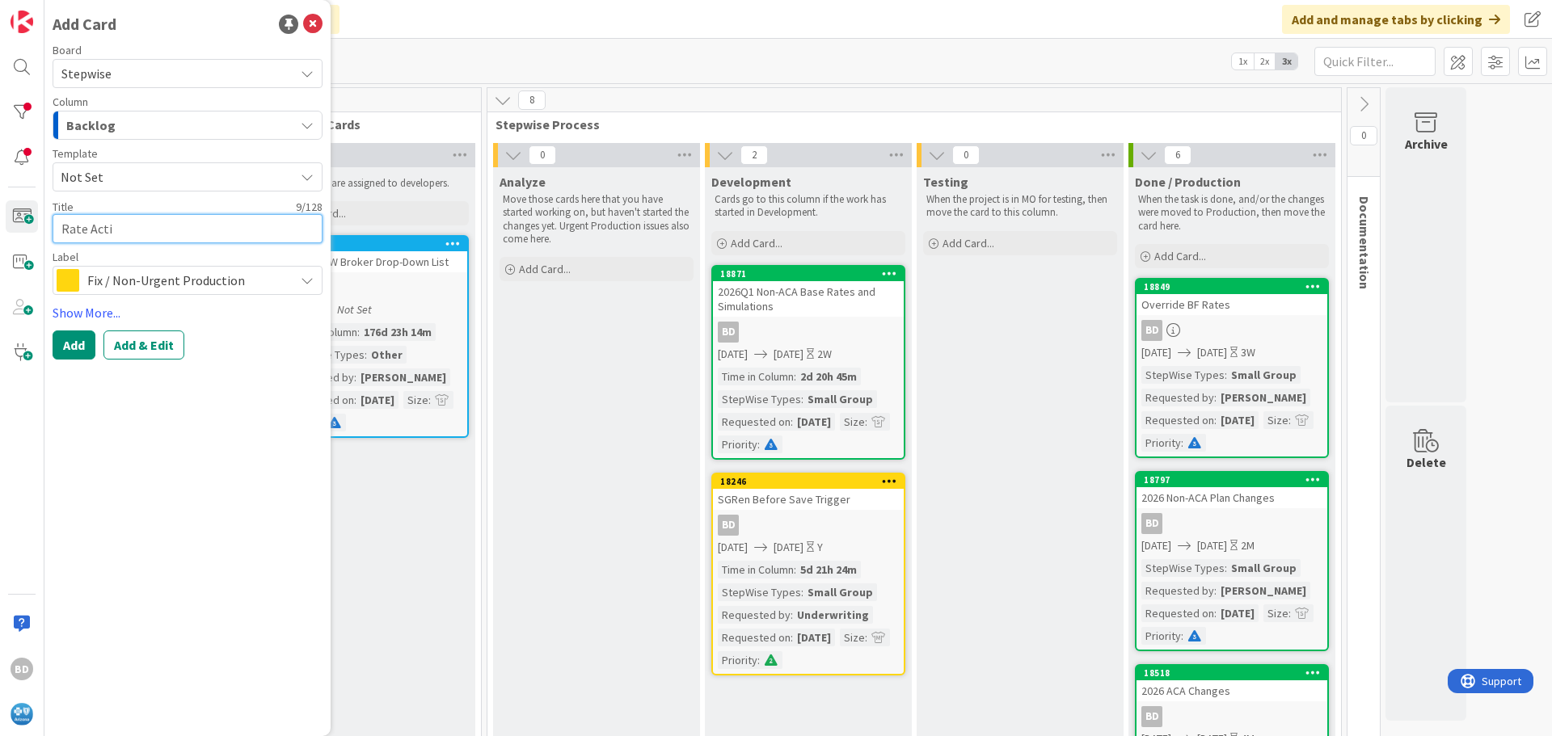
type textarea "Rate Actio"
type textarea "x"
type textarea "Rate Action"
type textarea "x"
type textarea "Rate Action"
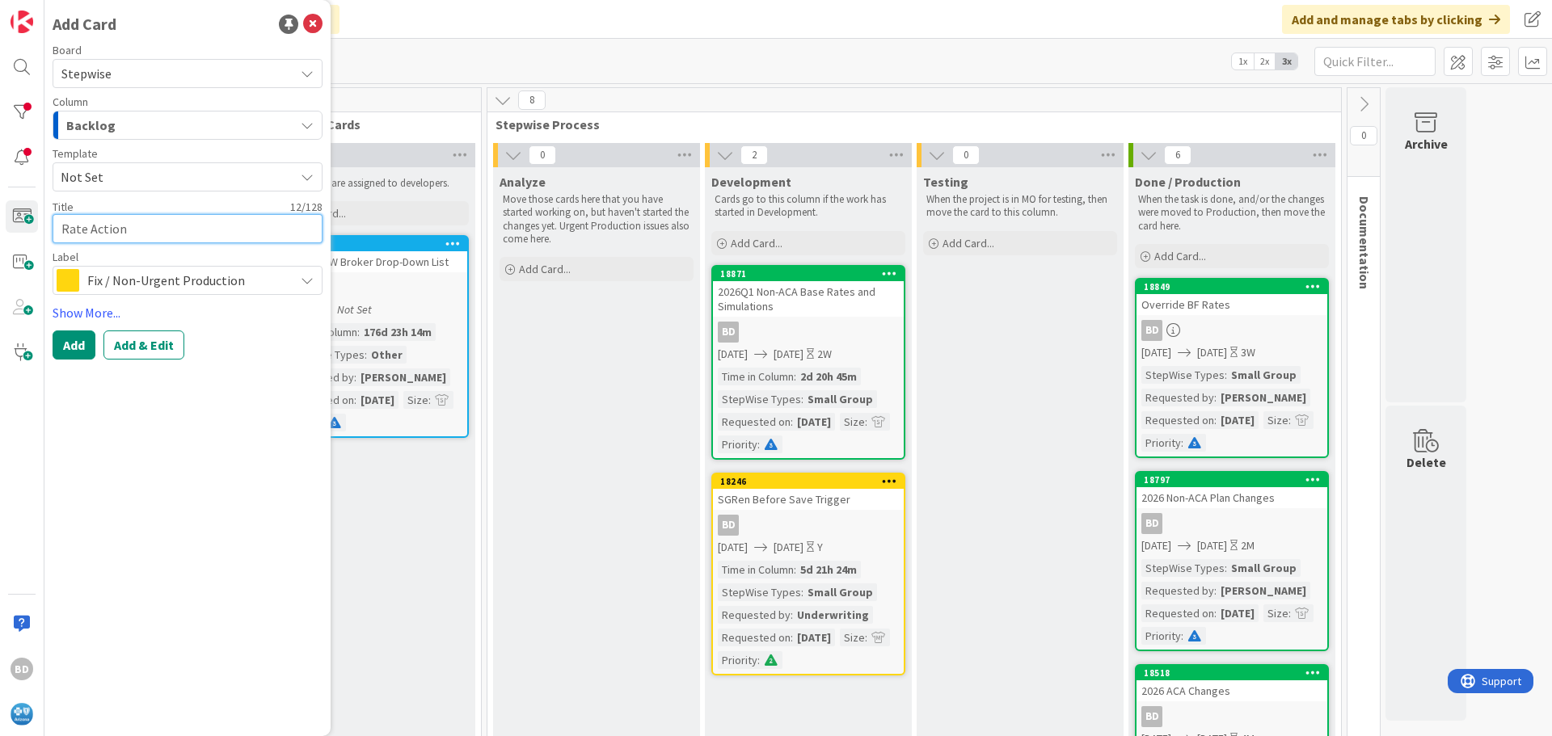
type textarea "x"
type textarea "Rate Action N"
type textarea "x"
type textarea "Rate Action No"
type textarea "x"
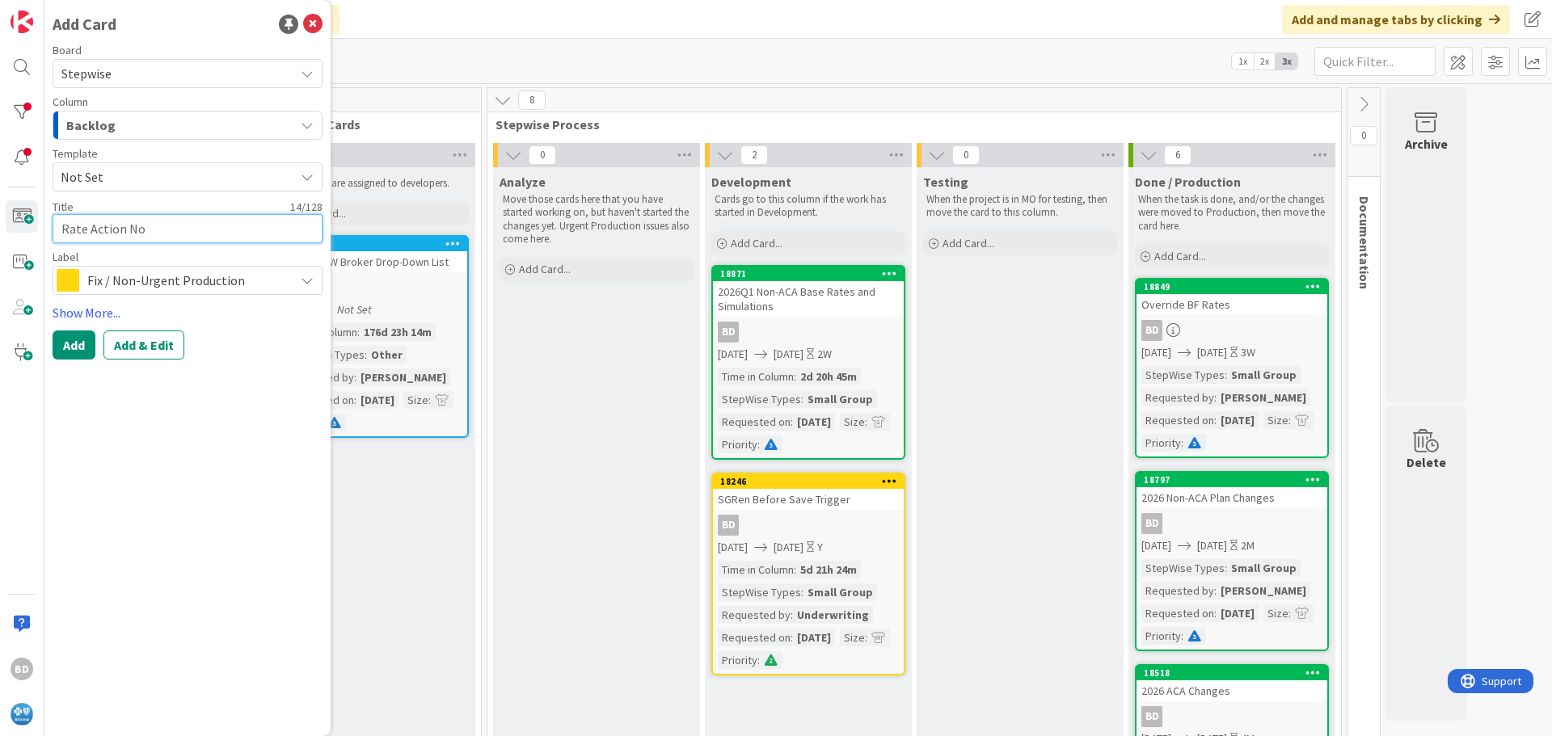
type textarea "Rate Action Not"
type textarea "x"
type textarea "Rate Action Not"
type textarea "x"
type textarea "Rate Action Not M"
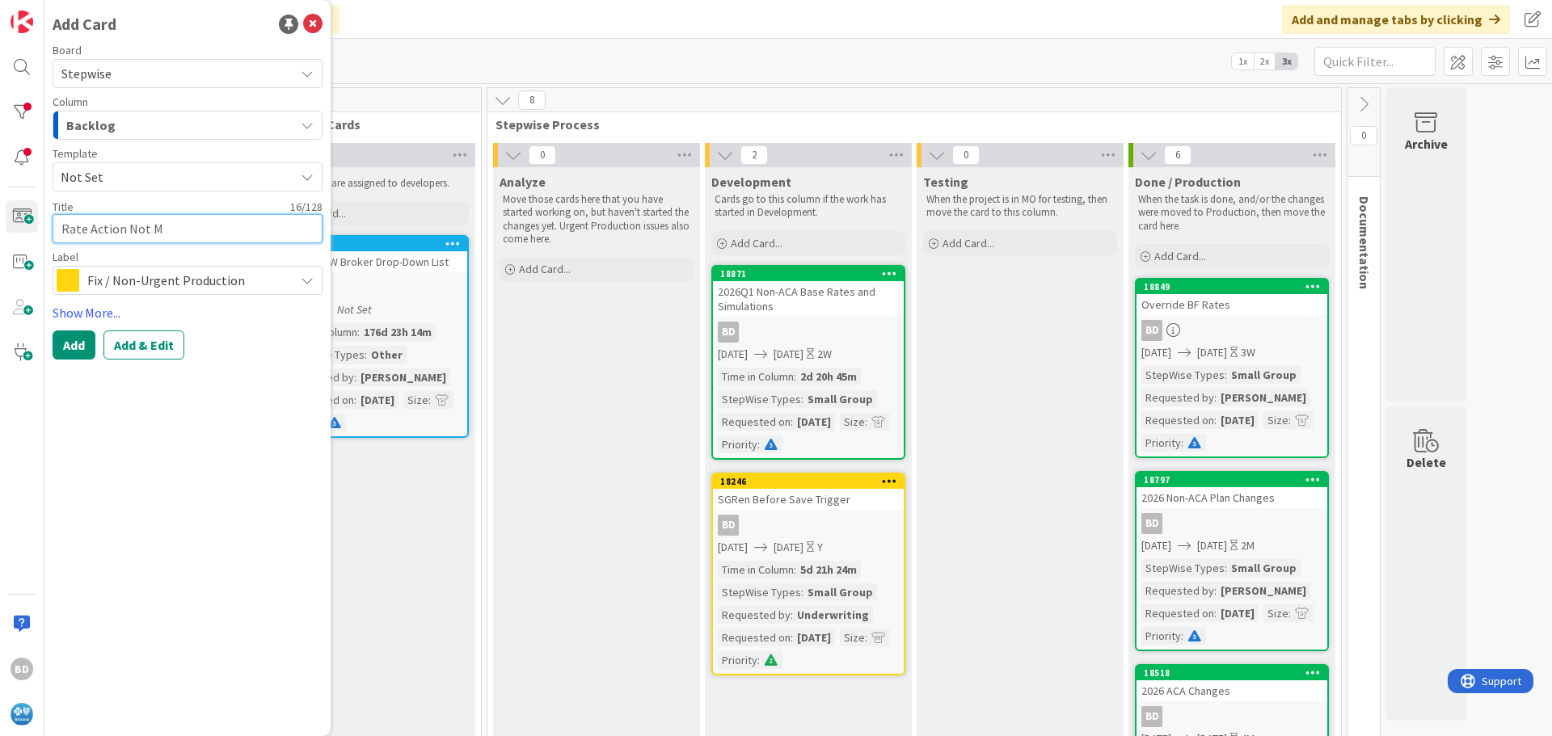
type textarea "x"
type textarea "Rate Action Not Ma"
type textarea "x"
type textarea "Rate Action Not Mat"
type textarea "x"
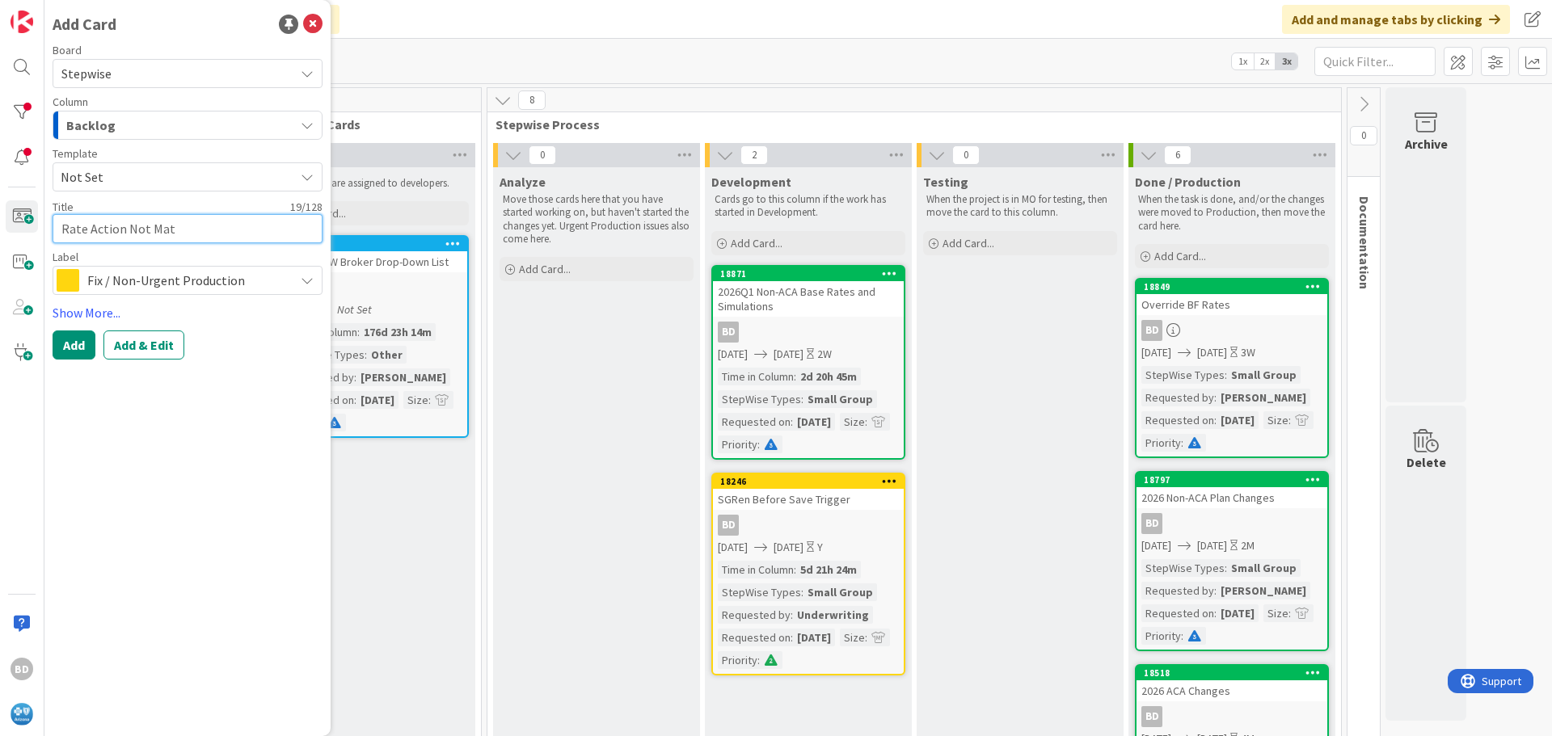
type textarea "Rate Action Not Matc"
type textarea "x"
type textarea "Rate Action Not Matchi"
type textarea "x"
type textarea "Rate Action Not Matchin"
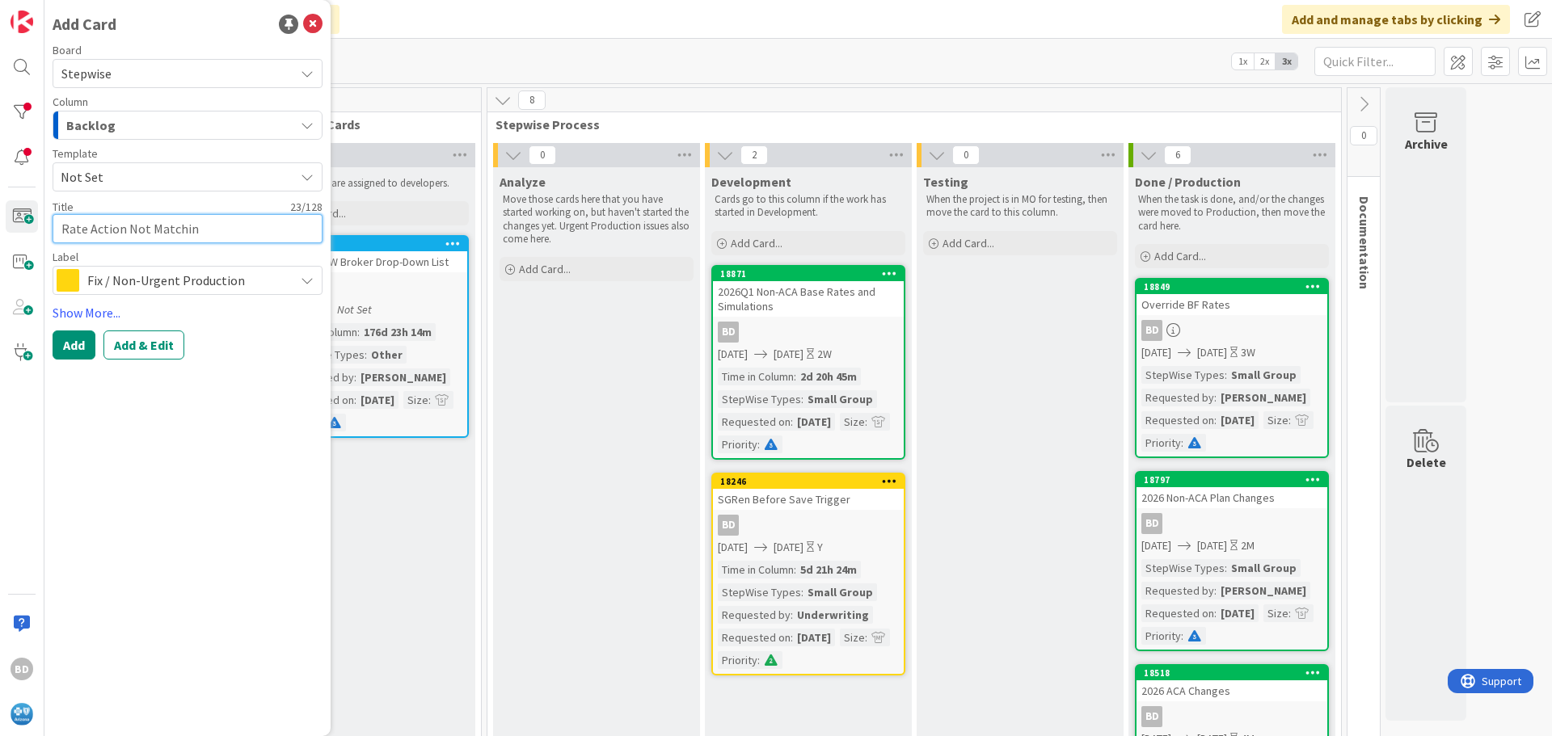
type textarea "x"
type textarea "Rate Action Not Matching"
type textarea "x"
type textarea "Rate Action Not Matching"
type textarea "x"
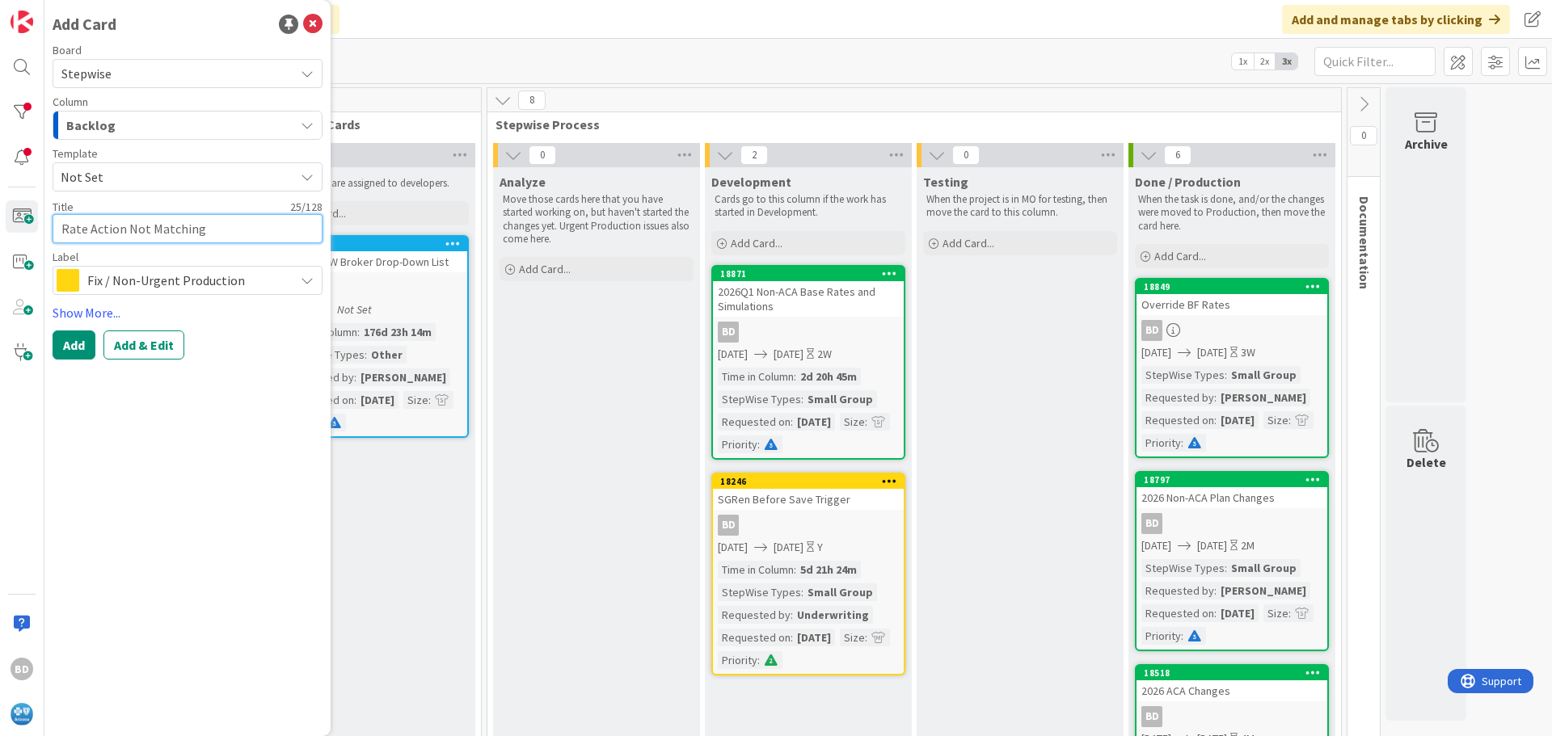
type textarea "Rate Action Not Matching P"
type textarea "x"
type textarea "Rate Action Not Matching Pr"
type textarea "x"
type textarea "Rate Action Not Matching Pre"
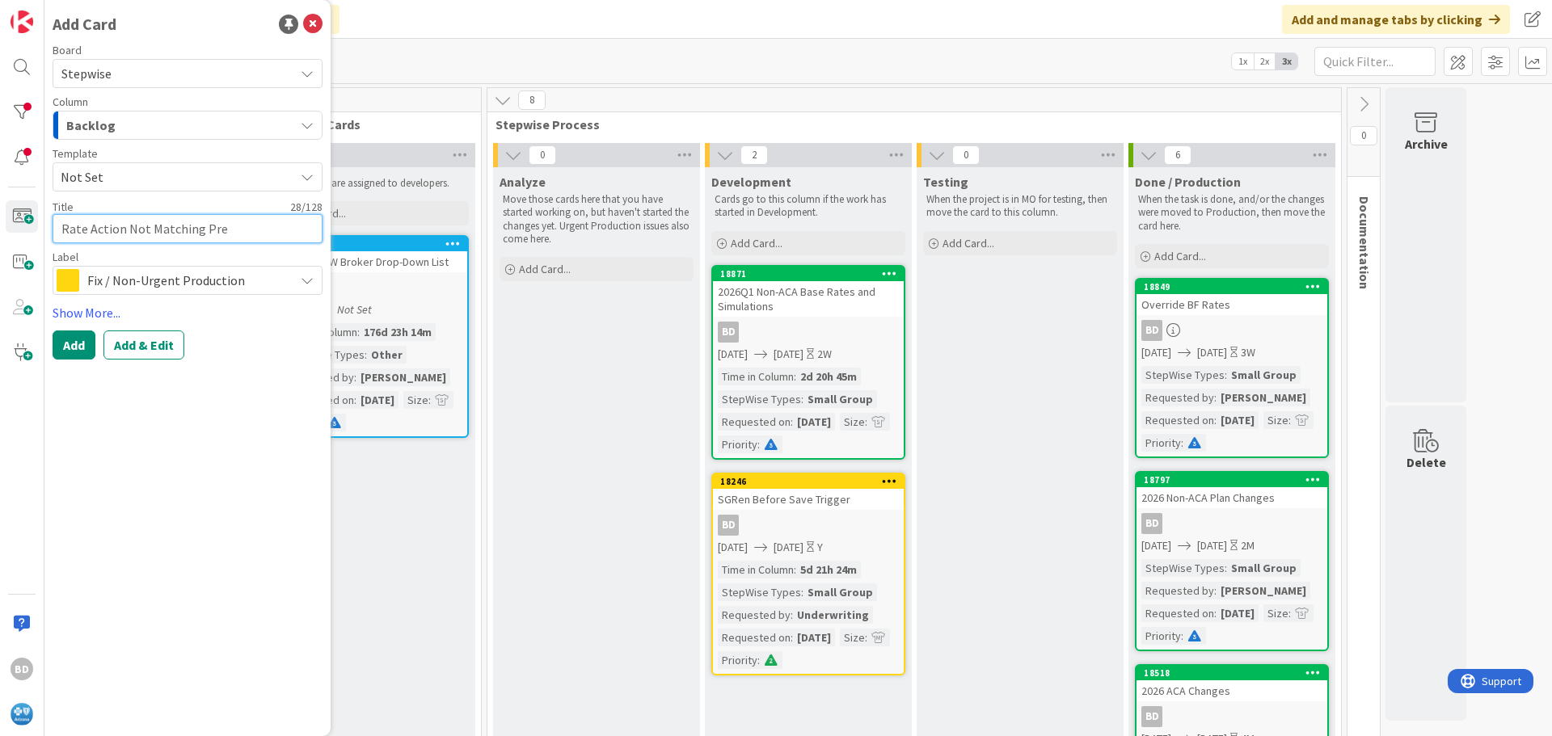
type textarea "x"
type textarea "Rate Action Not Matching Prem"
type textarea "x"
type textarea "Rate Action Not Matching Premi"
type textarea "x"
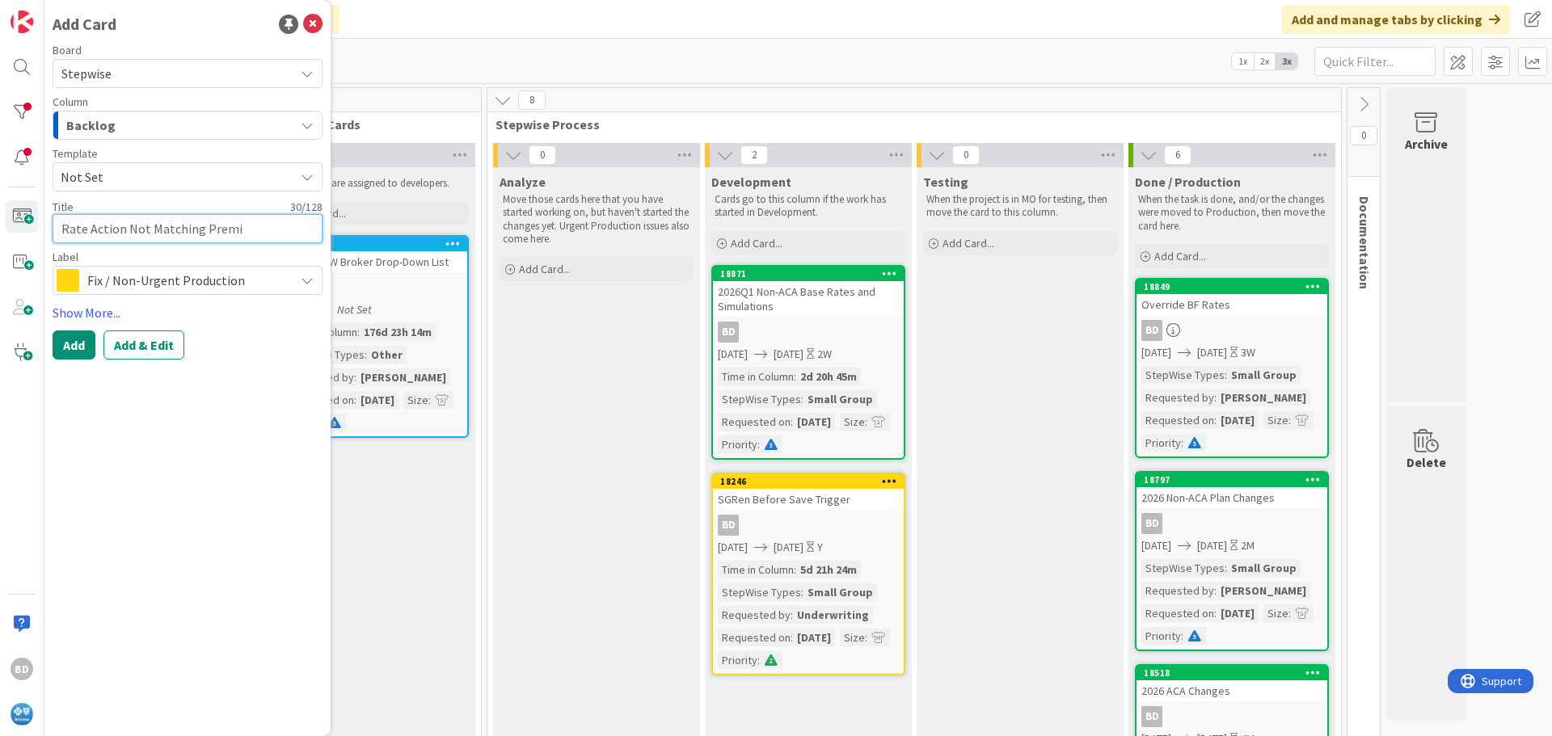
type textarea "Rate Action Not Matching Premiu"
type textarea "x"
type textarea "Rate Action Not Matching Premium"
click at [150, 282] on span "Fix / Non-Urgent Production" at bounding box center [186, 280] width 199 height 23
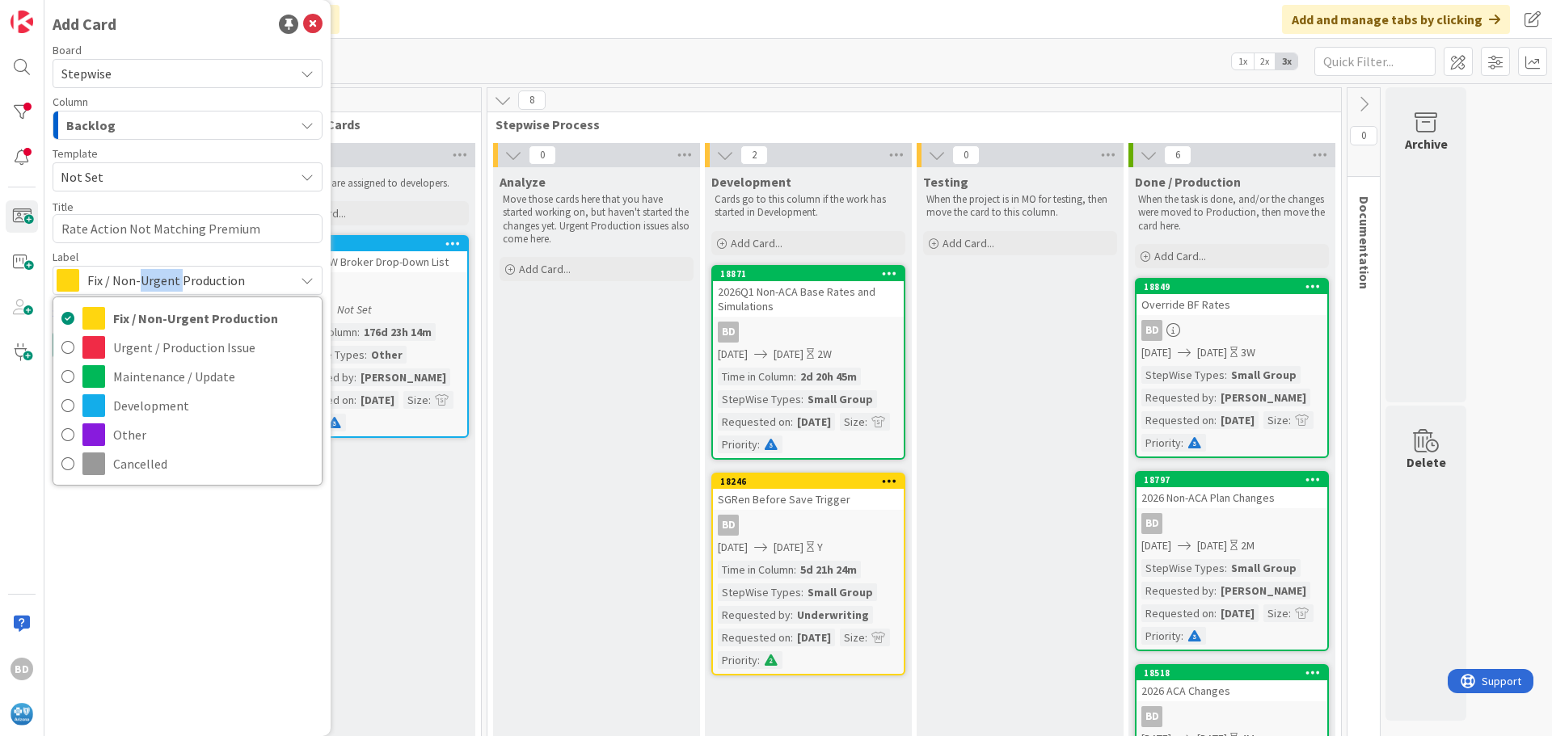
click at [150, 282] on span "Fix / Non-Urgent Production" at bounding box center [186, 280] width 199 height 23
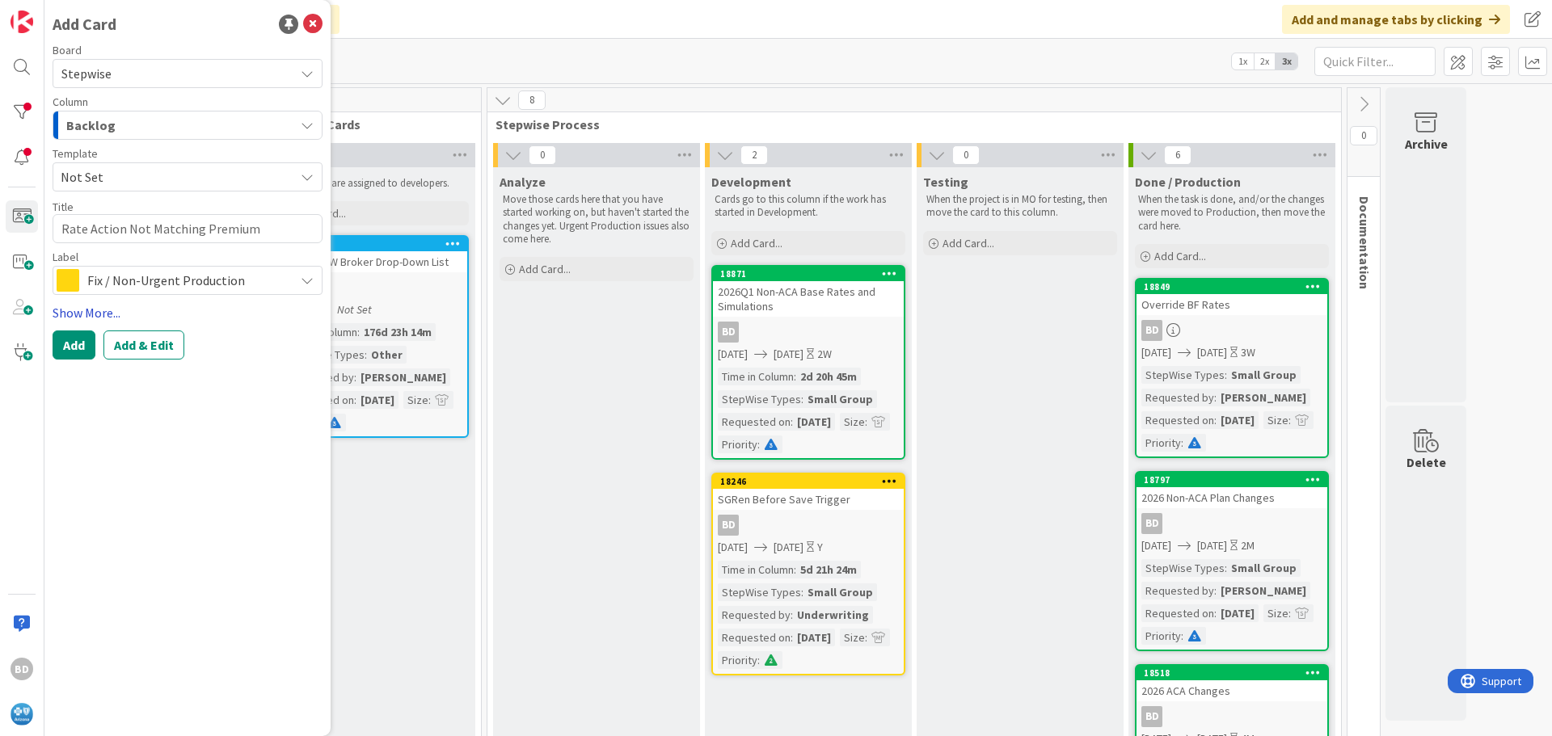
click at [70, 314] on link "Show More..." at bounding box center [188, 312] width 270 height 19
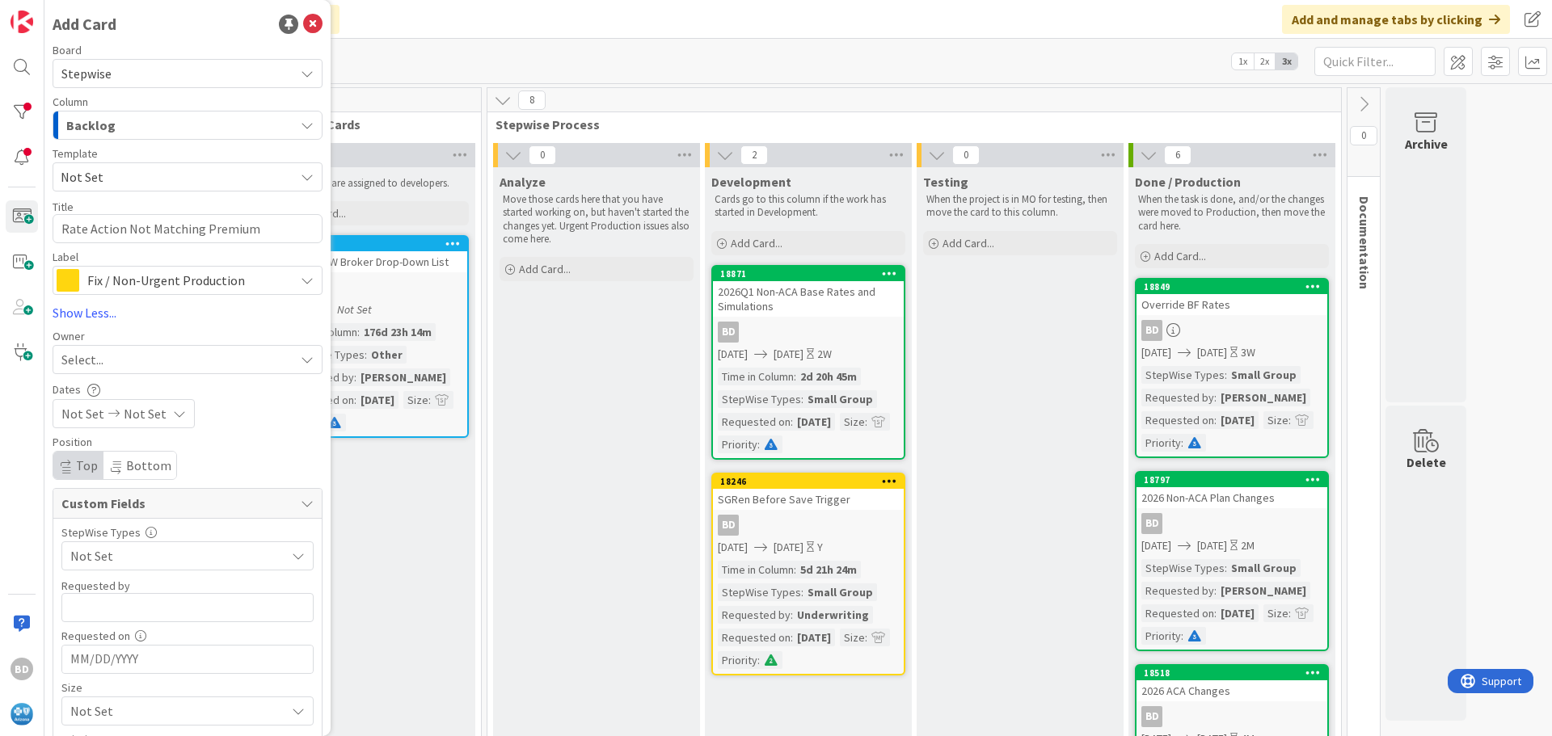
click at [89, 362] on span "Select..." at bounding box center [82, 359] width 42 height 19
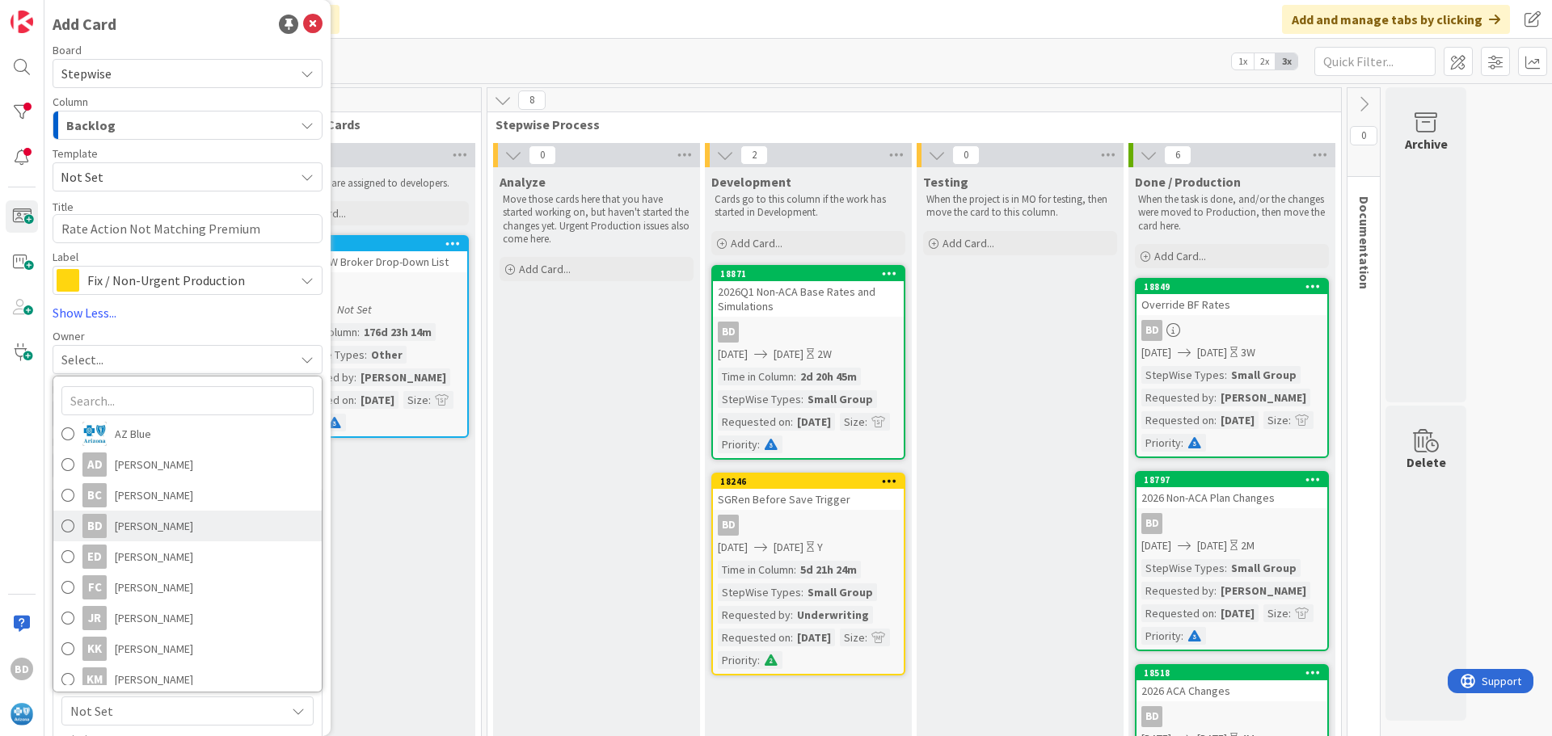
click at [126, 525] on span "[PERSON_NAME]" at bounding box center [154, 526] width 78 height 24
type textarea "x"
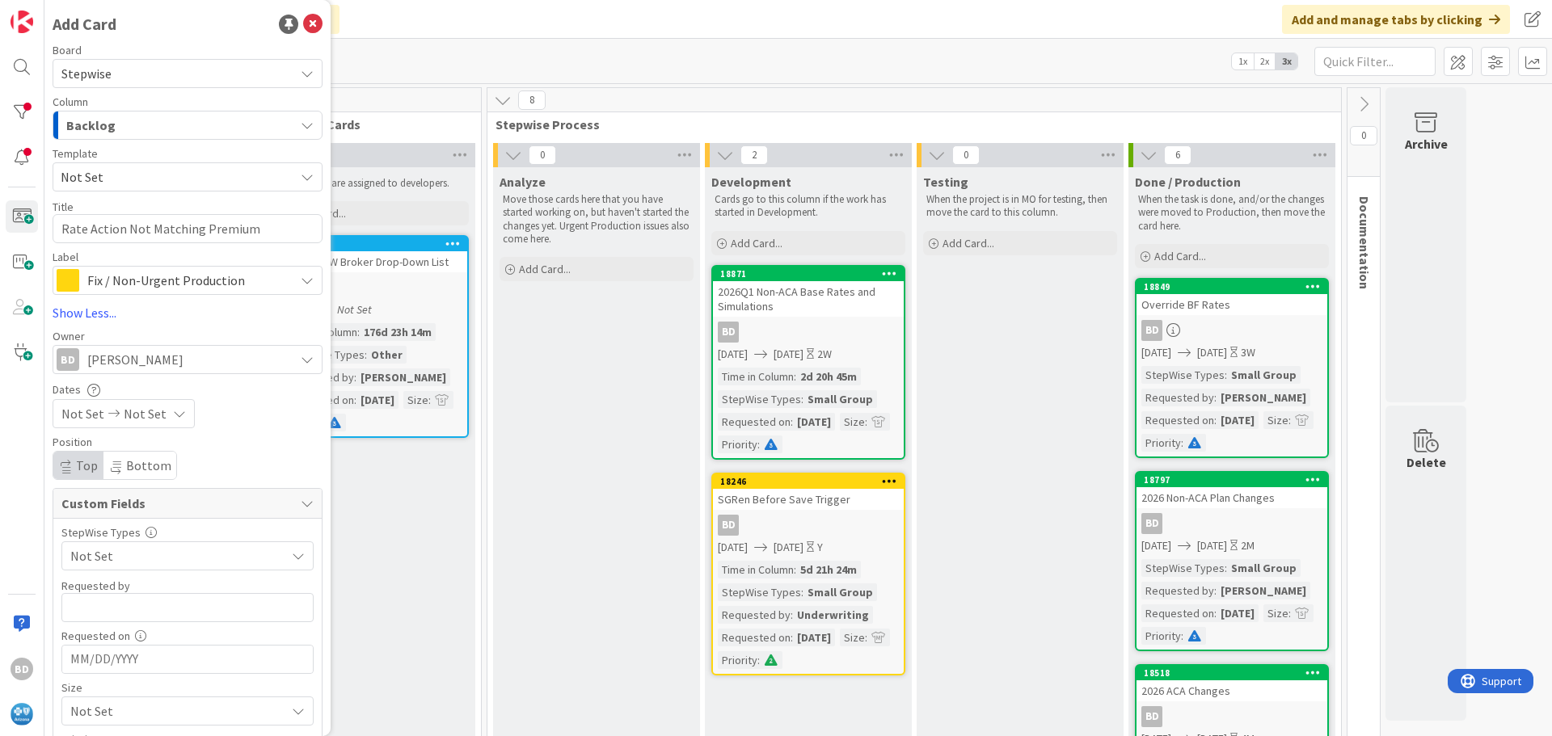
click at [88, 423] on span "Not Set" at bounding box center [82, 413] width 43 height 19
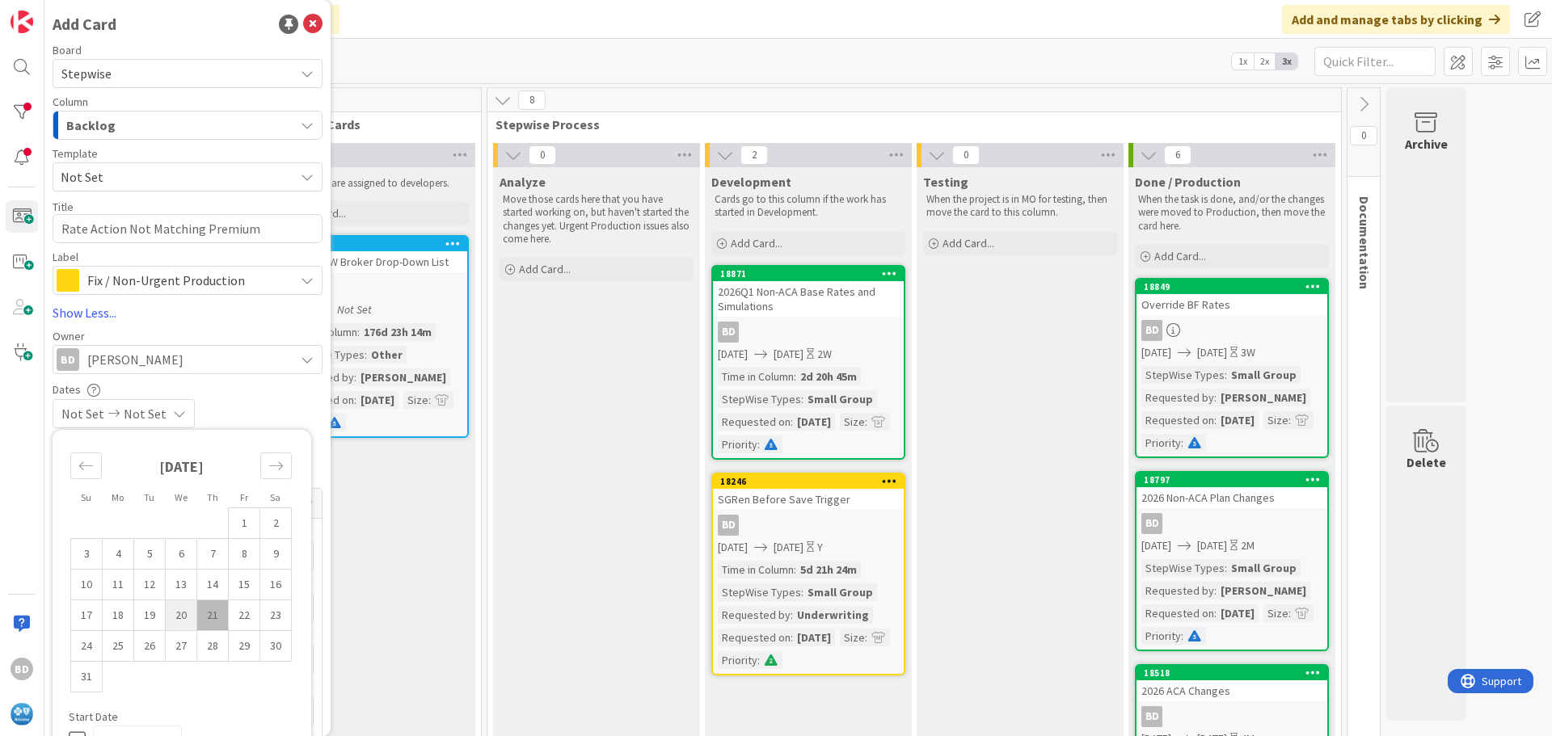
click at [177, 615] on td "20" at bounding box center [182, 616] width 32 height 31
type input "[DATE]"
type textarea "x"
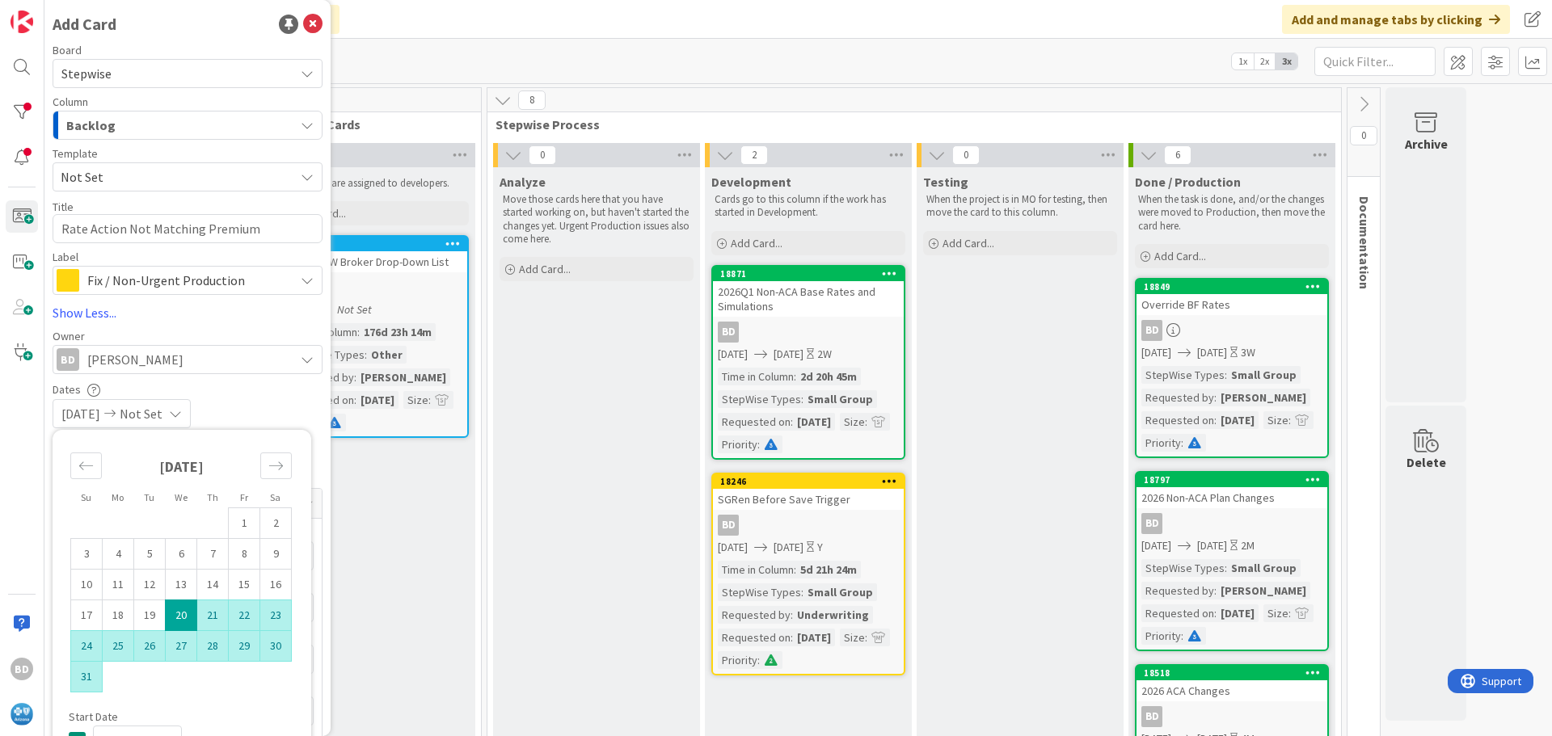
click at [91, 673] on td "31" at bounding box center [87, 677] width 32 height 31
type input "[DATE]"
click at [246, 399] on div "[DATE] [DATE]" at bounding box center [188, 413] width 270 height 29
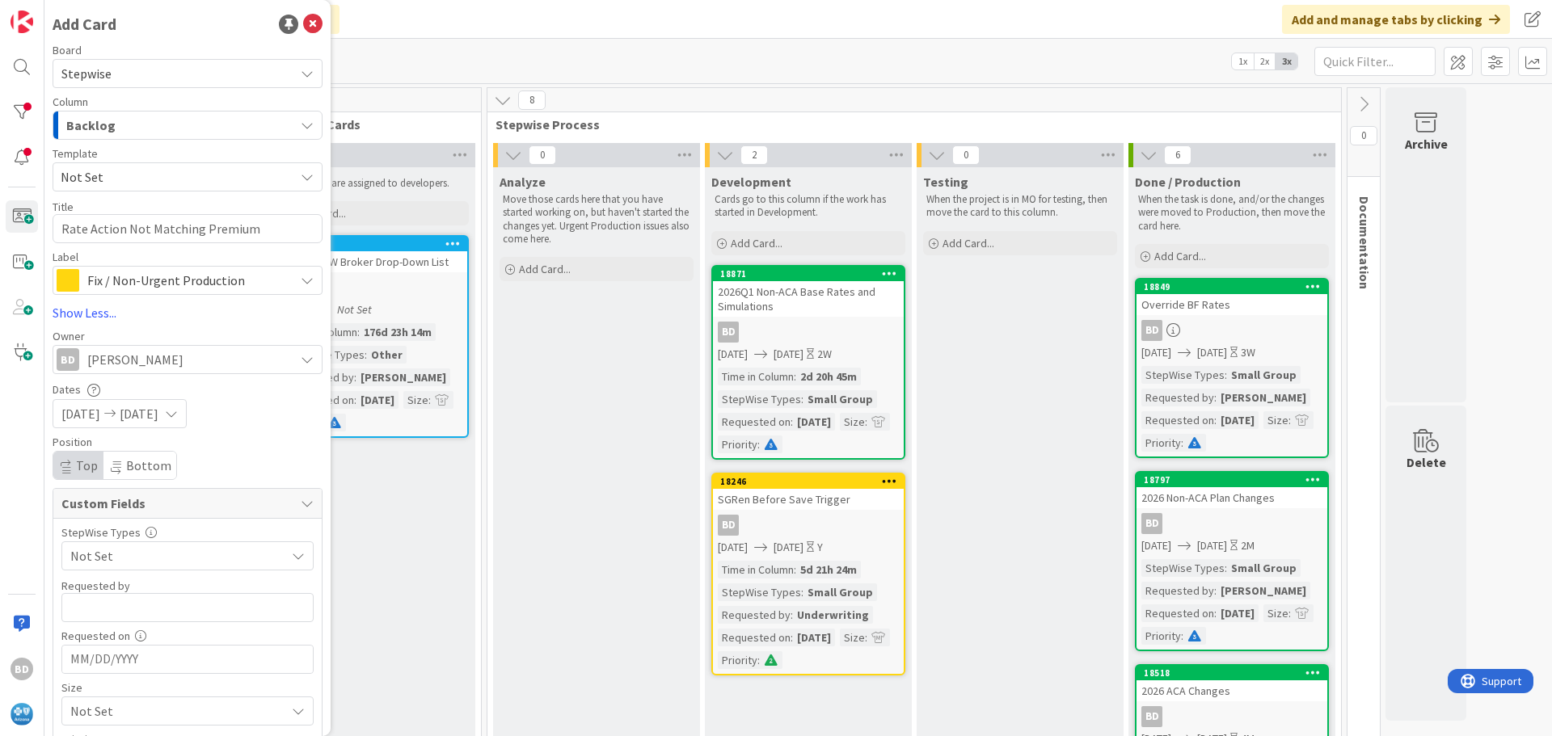
click at [98, 560] on span "Not Set" at bounding box center [173, 556] width 207 height 23
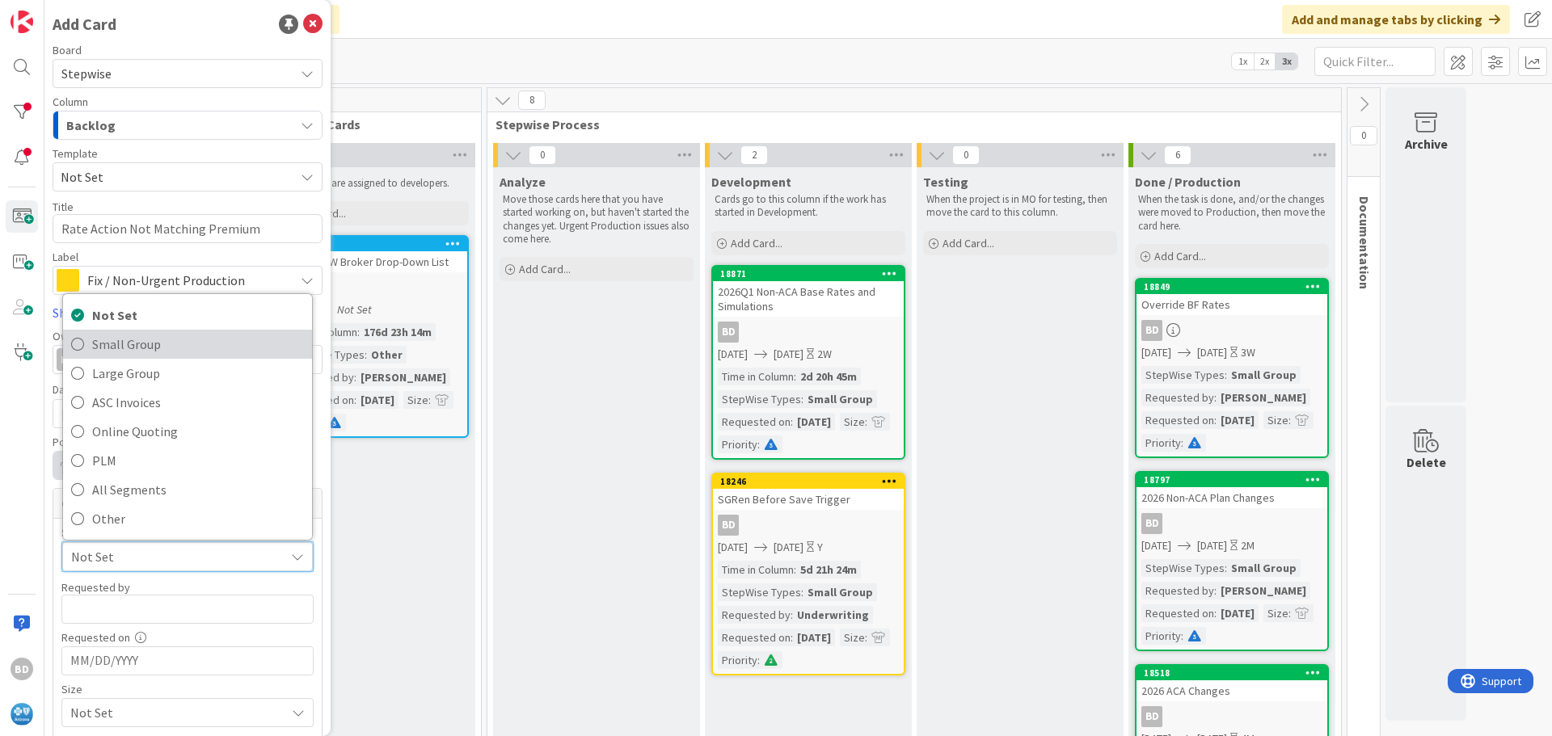
click at [114, 350] on span "Small Group" at bounding box center [198, 344] width 212 height 24
type textarea "x"
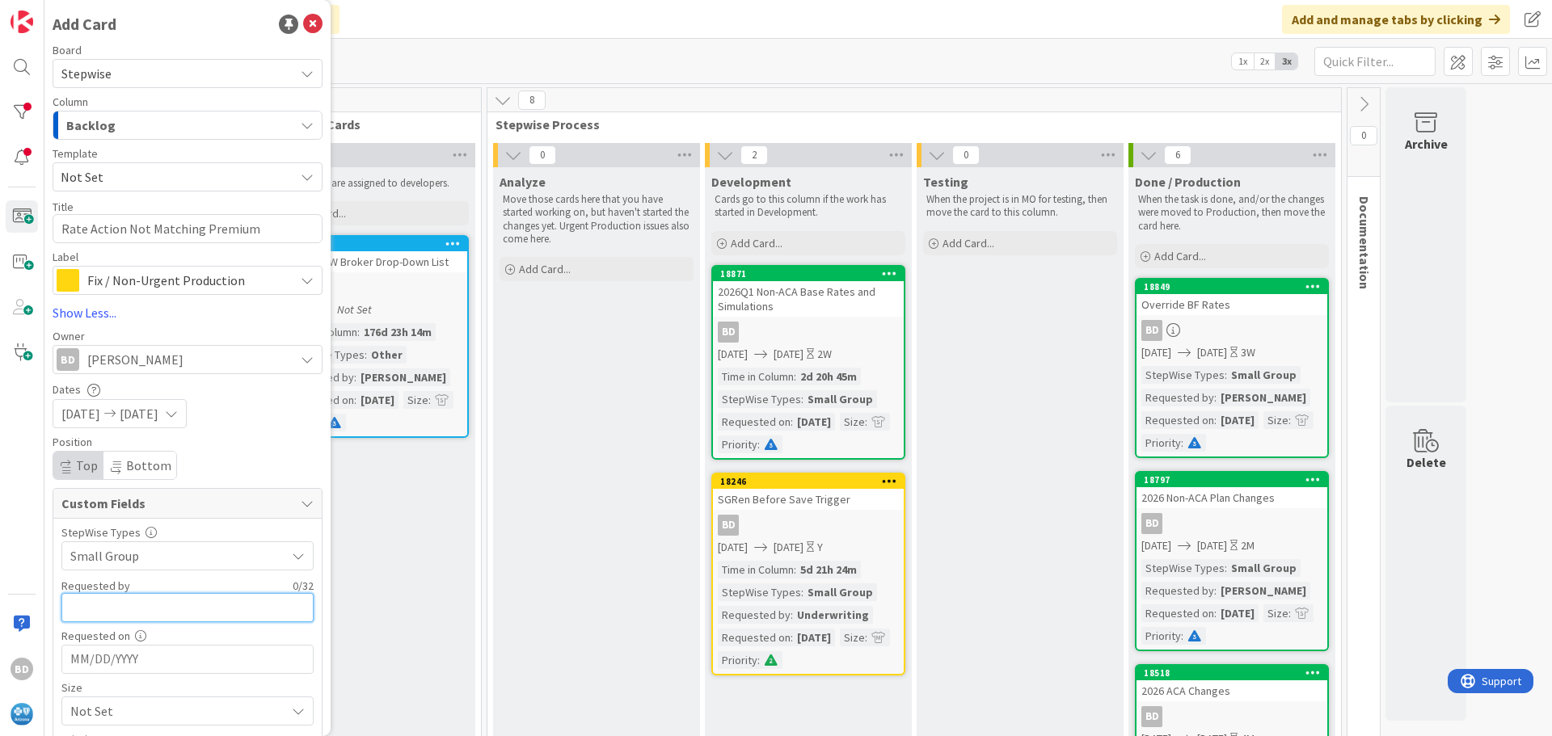
click at [96, 597] on input "text" at bounding box center [187, 607] width 252 height 29
type input "[PERSON_NAME]"
type textarea "x"
type input "[PERSON_NAME]"
type textarea "x"
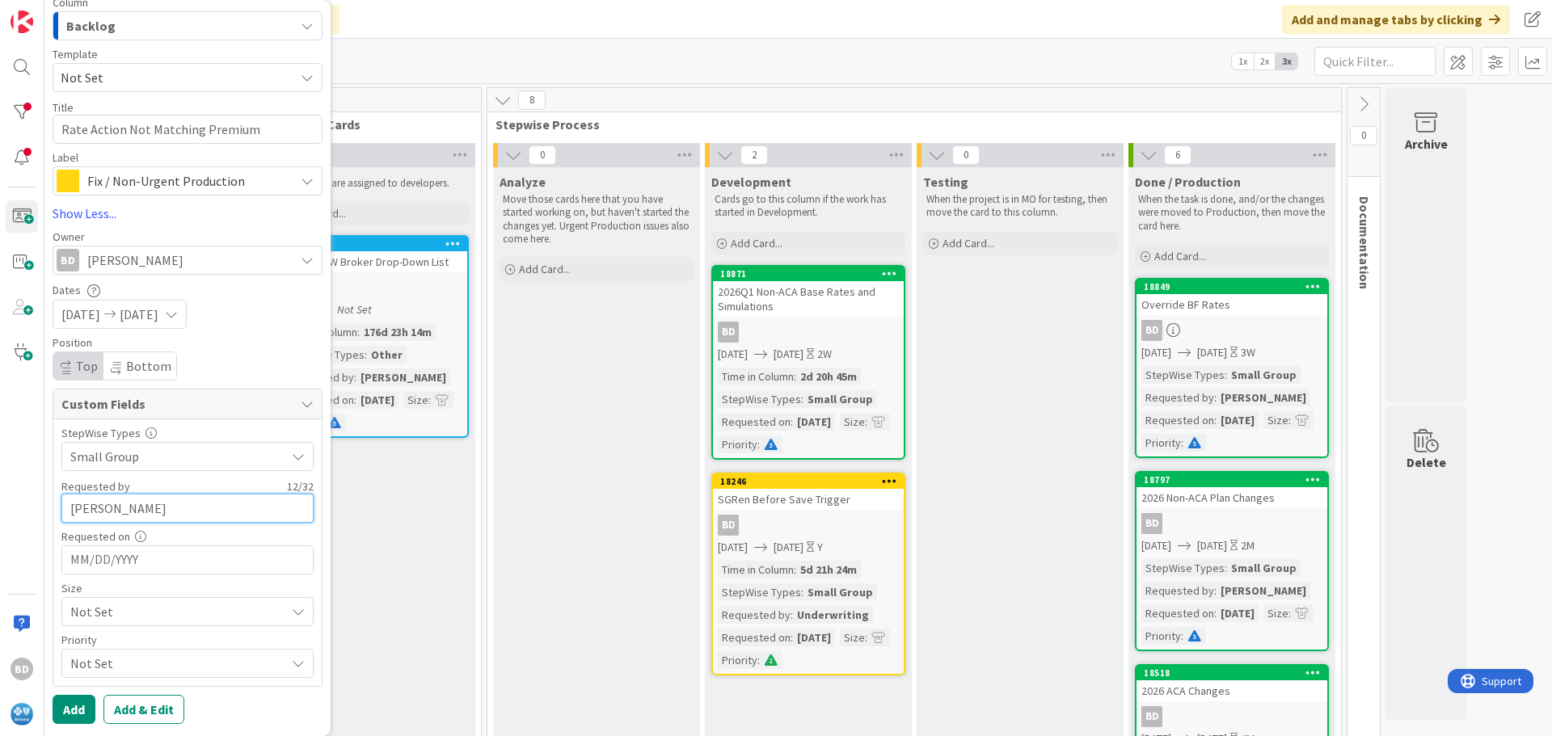
type input "[PERSON_NAME]"
click at [127, 558] on input "MM/DD/YYYY" at bounding box center [187, 560] width 234 height 27
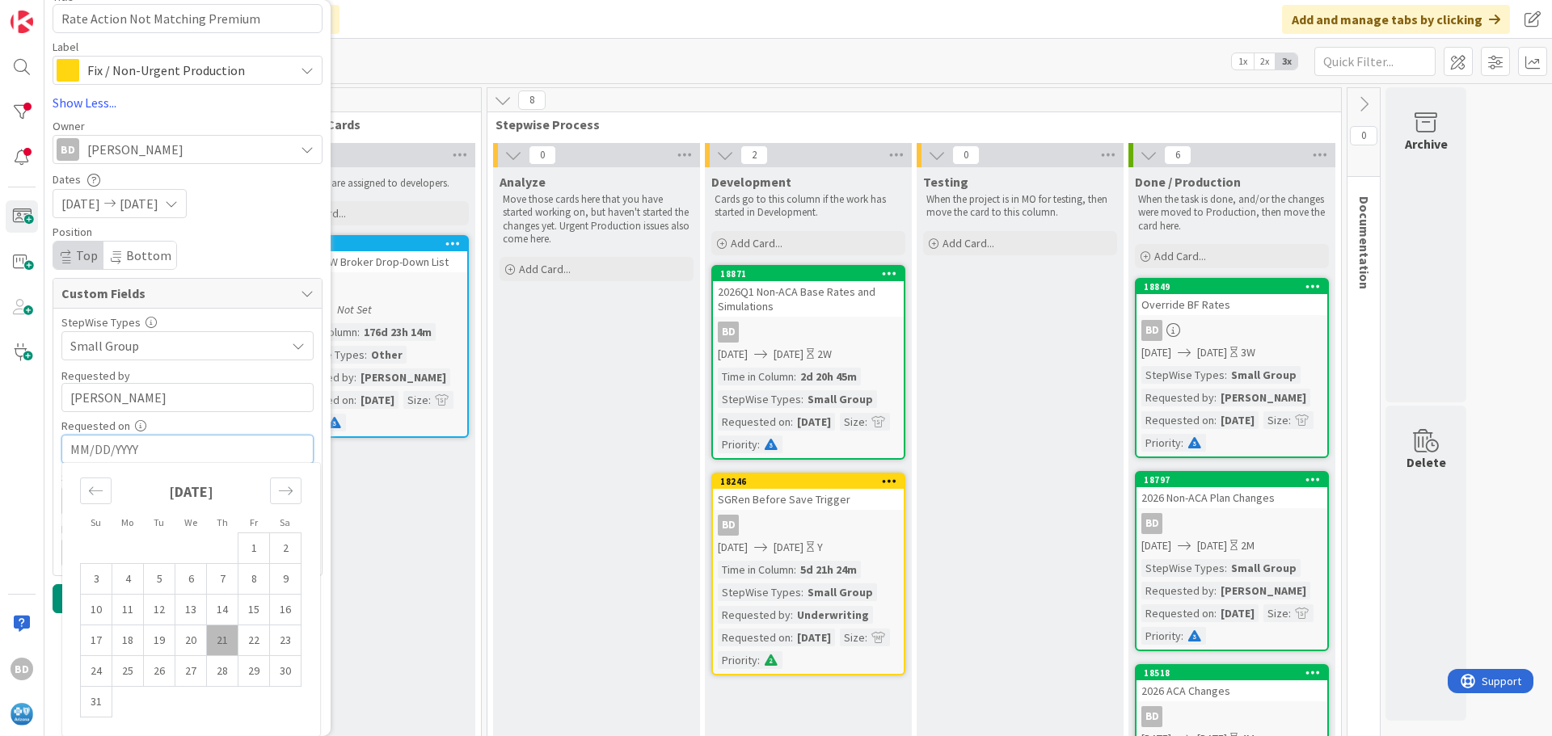
click at [218, 643] on td "21" at bounding box center [223, 641] width 32 height 31
type textarea "x"
type input "[DATE]"
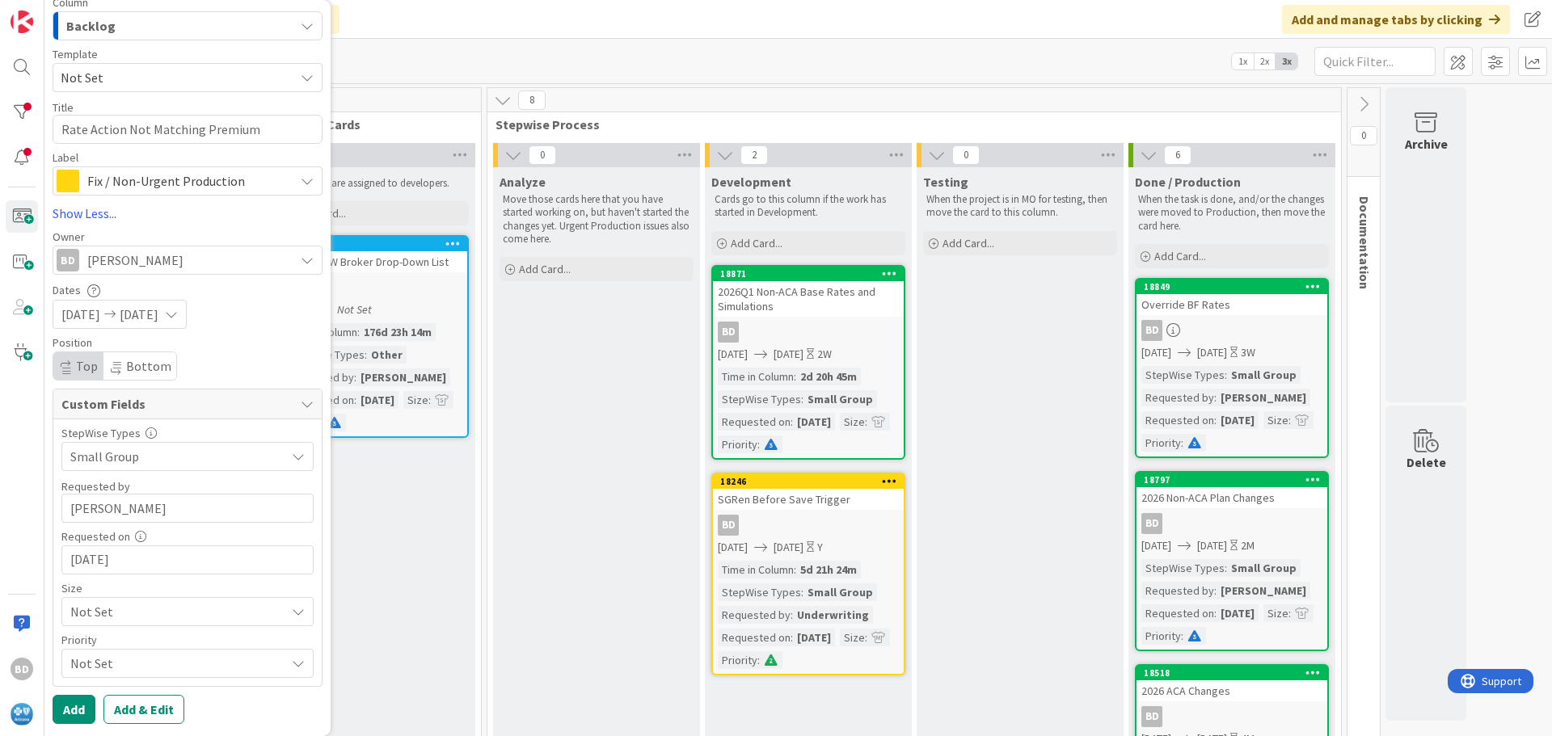
click at [100, 468] on span "Not Set" at bounding box center [173, 456] width 207 height 23
drag, startPoint x: 116, startPoint y: 490, endPoint x: 118, endPoint y: 500, distance: 10.8
click at [116, 490] on link "Small" at bounding box center [187, 485] width 249 height 29
click at [95, 468] on span "Not Set" at bounding box center [173, 456] width 207 height 23
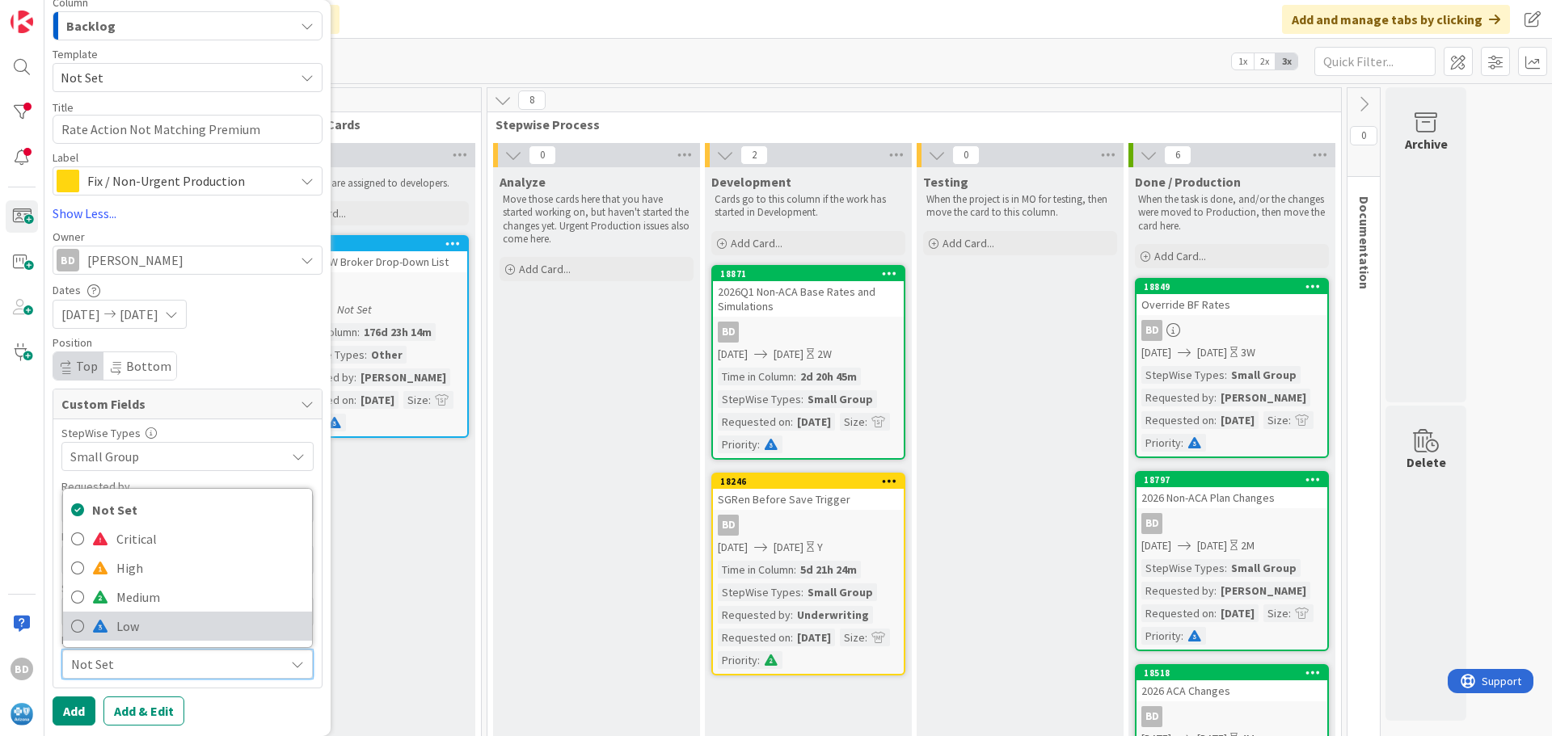
click at [121, 628] on span "Low" at bounding box center [210, 626] width 188 height 24
type textarea "x"
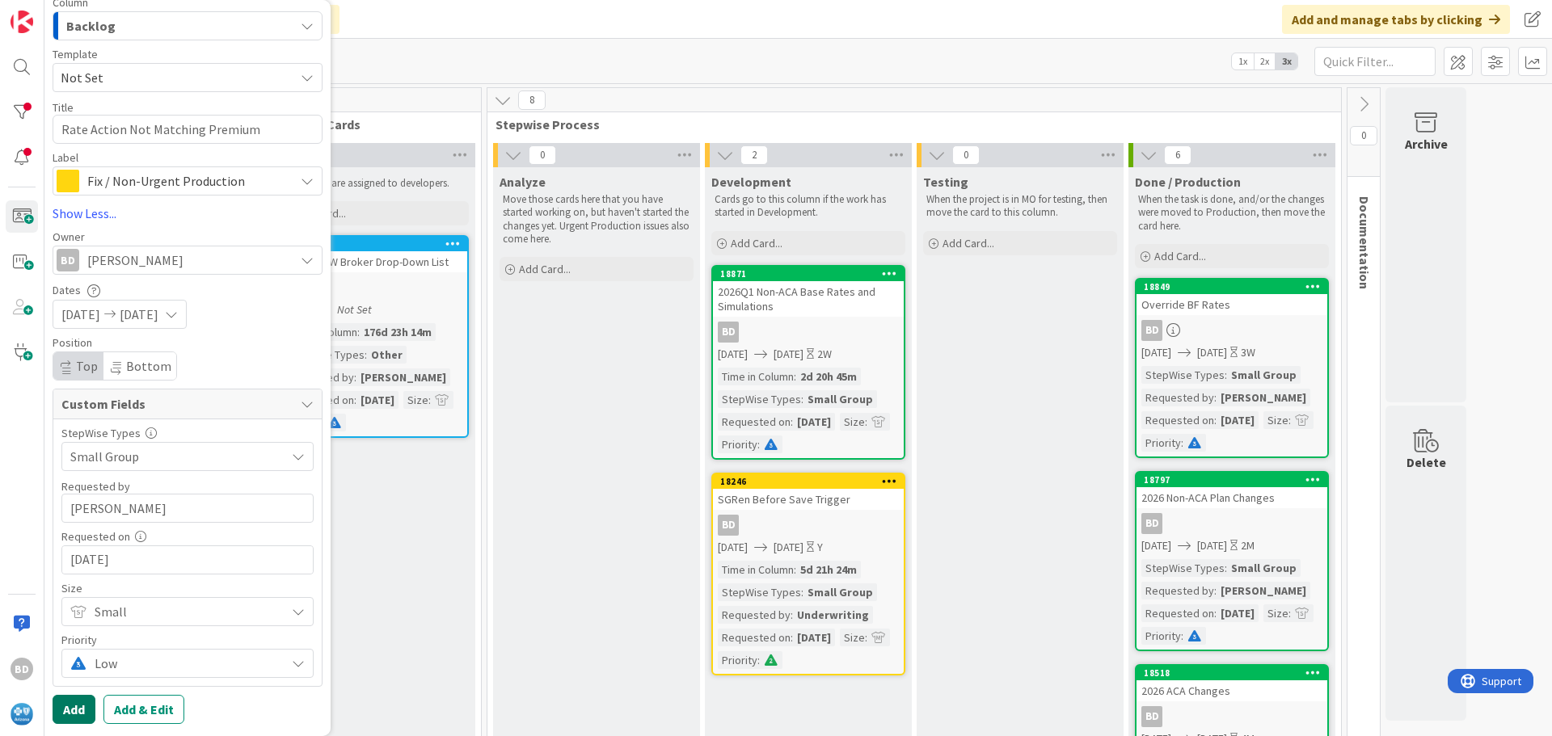
click at [72, 708] on button "Add" at bounding box center [74, 709] width 43 height 29
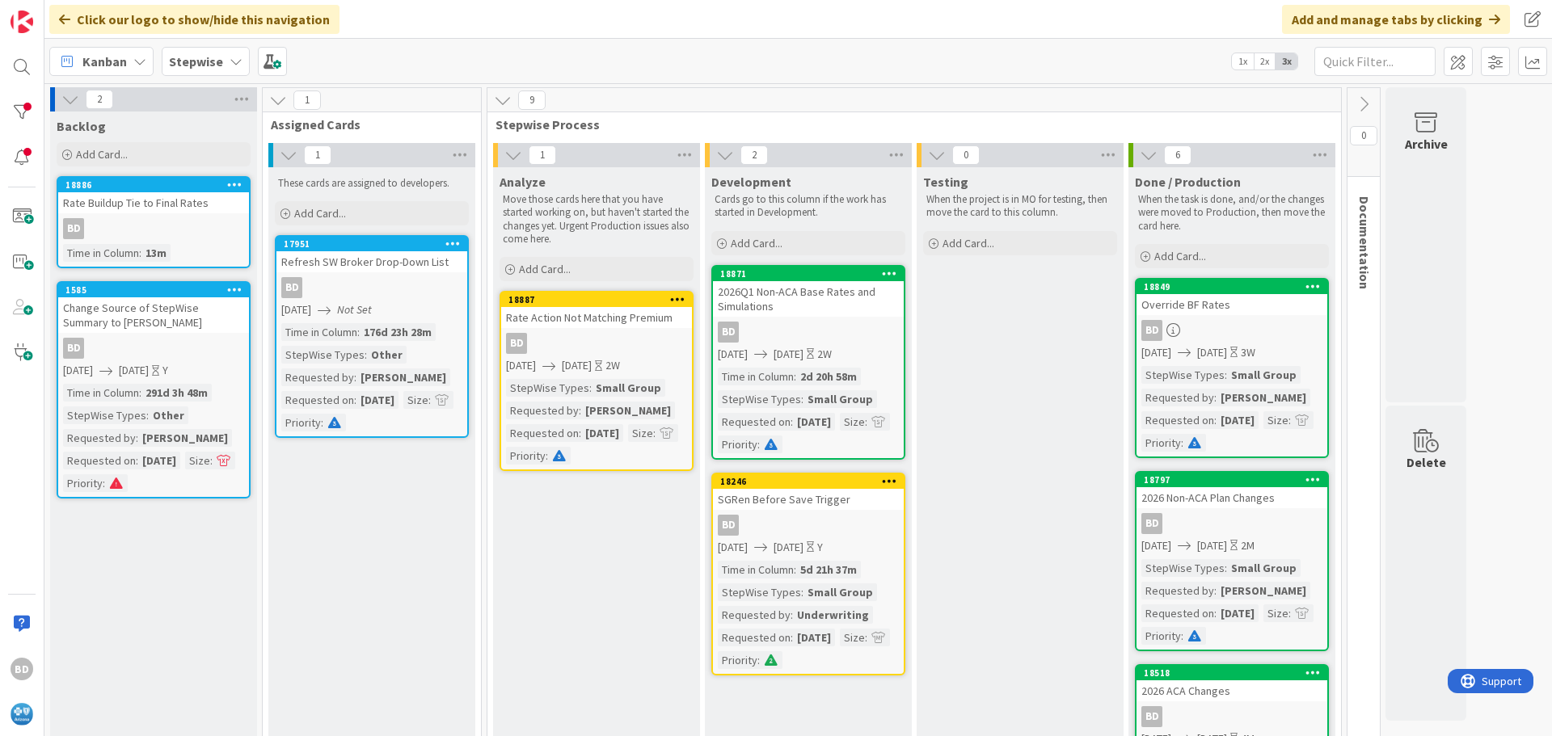
click at [548, 307] on div "Rate Action Not Matching Premium" at bounding box center [596, 317] width 191 height 21
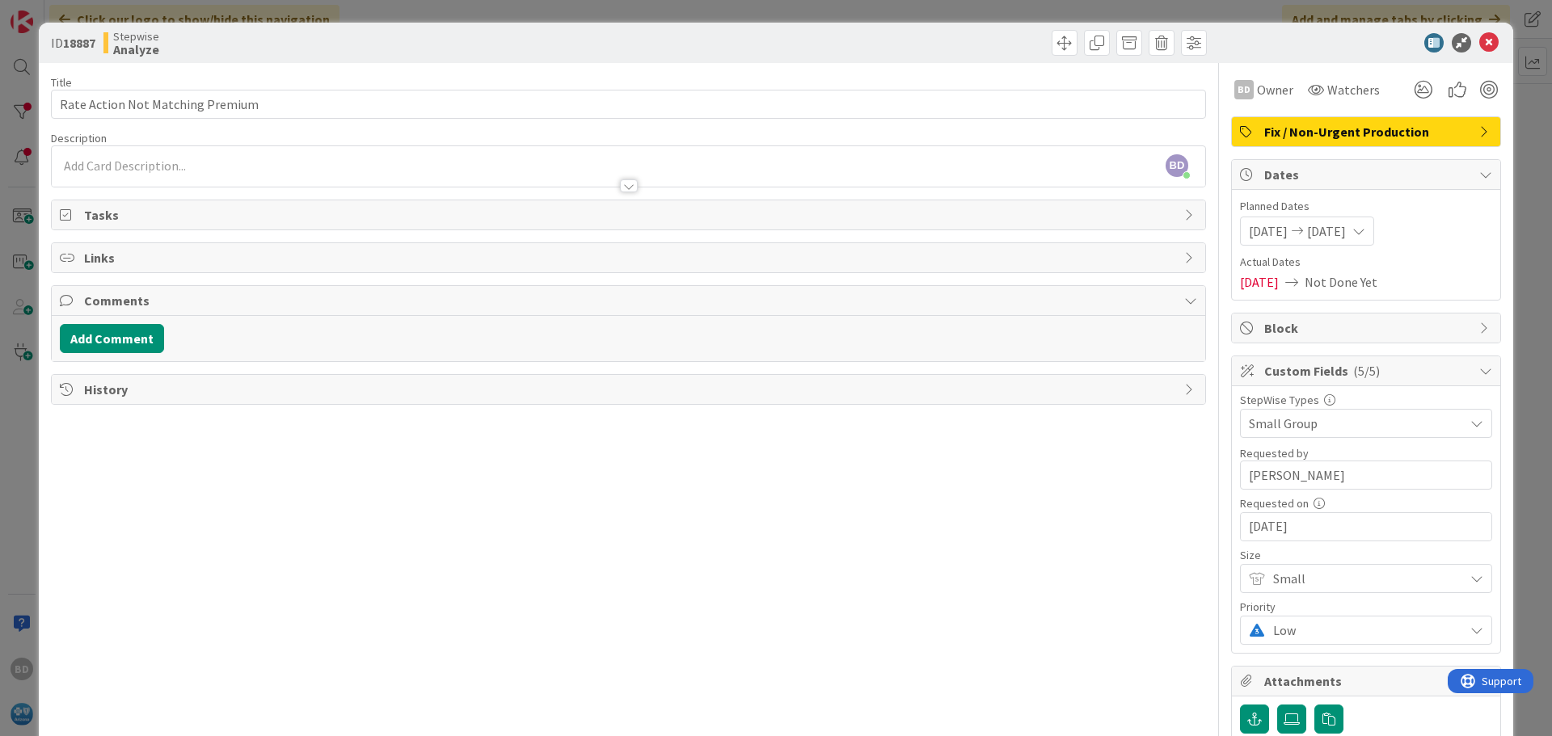
click at [134, 172] on div at bounding box center [629, 178] width 1154 height 17
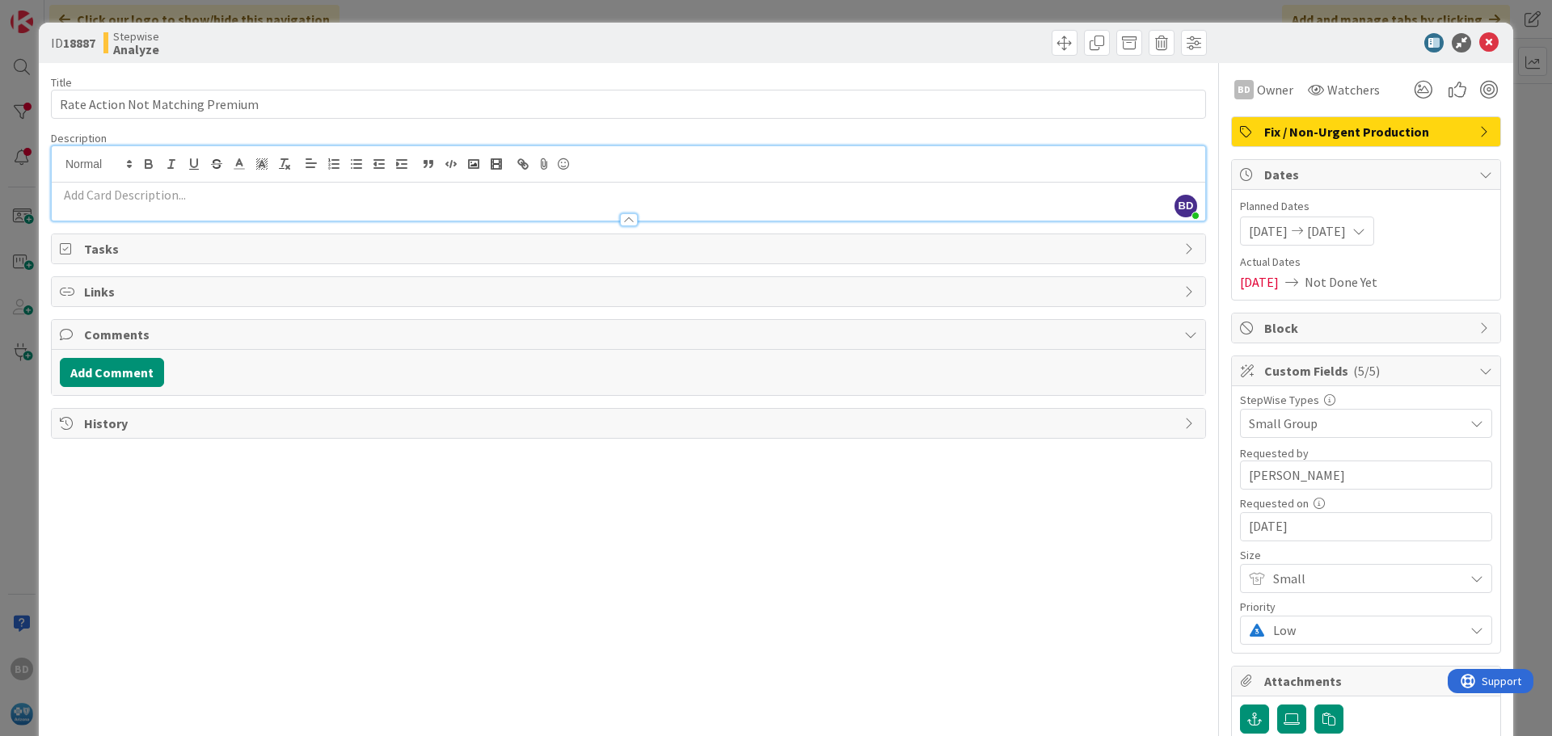
click at [116, 199] on p at bounding box center [628, 195] width 1137 height 19
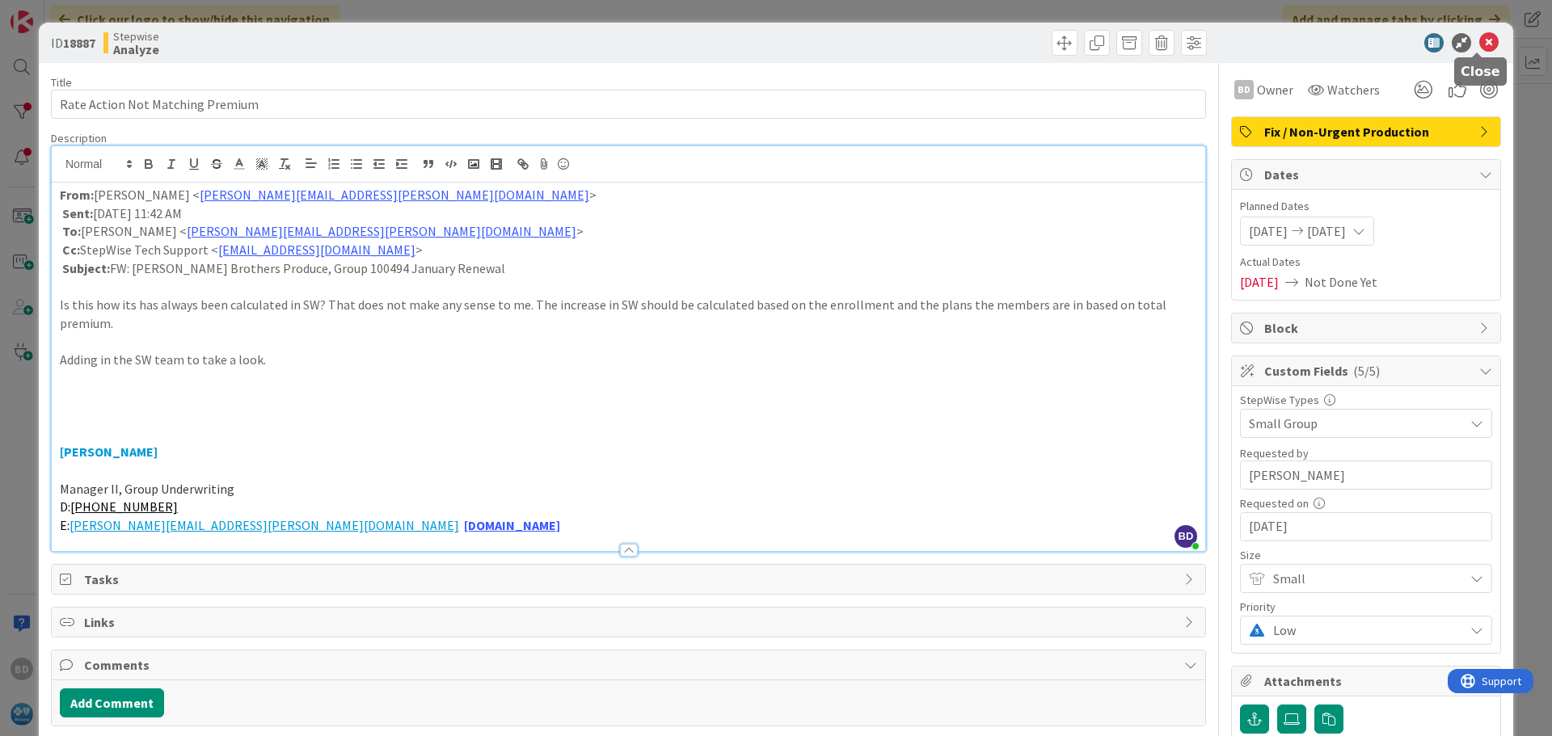
click at [1479, 42] on icon at bounding box center [1488, 42] width 19 height 19
